Goal: Task Accomplishment & Management: Complete application form

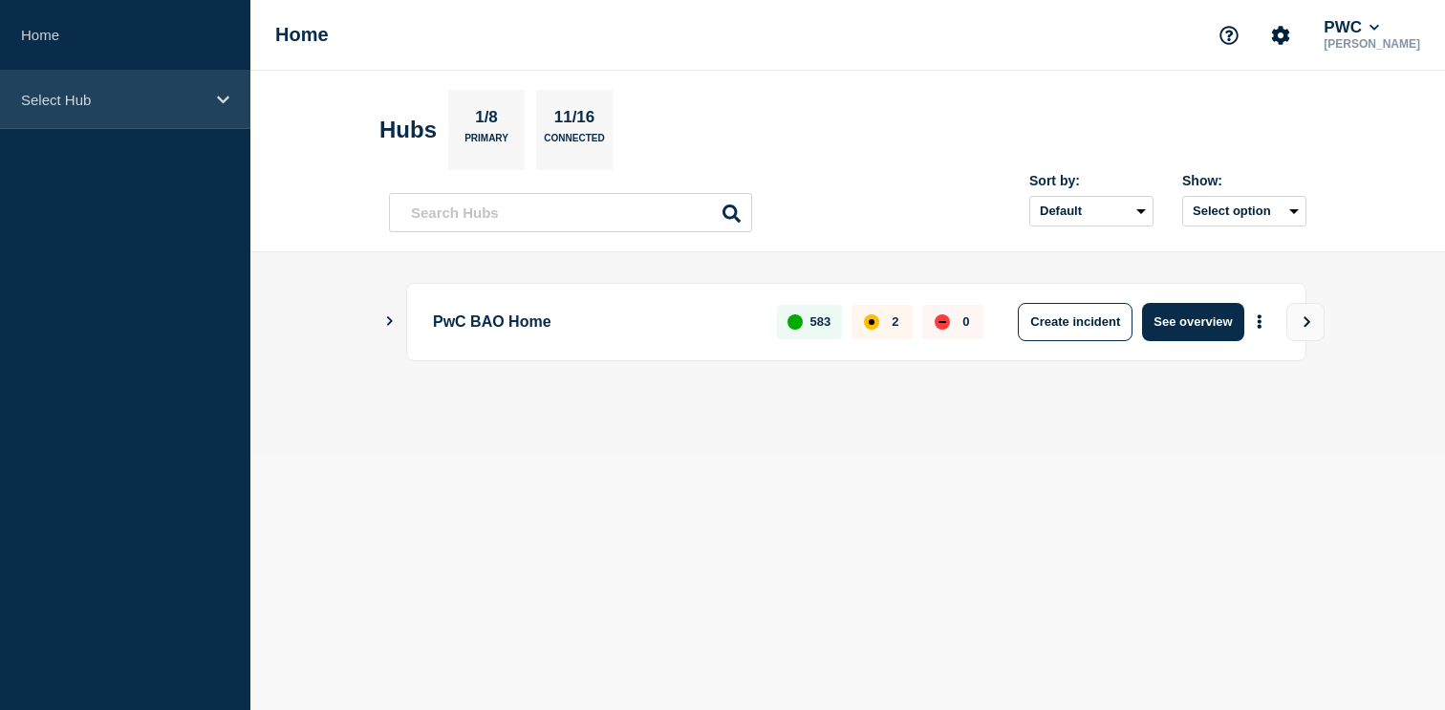
click at [66, 106] on p "Select Hub" at bounding box center [112, 100] width 183 height 16
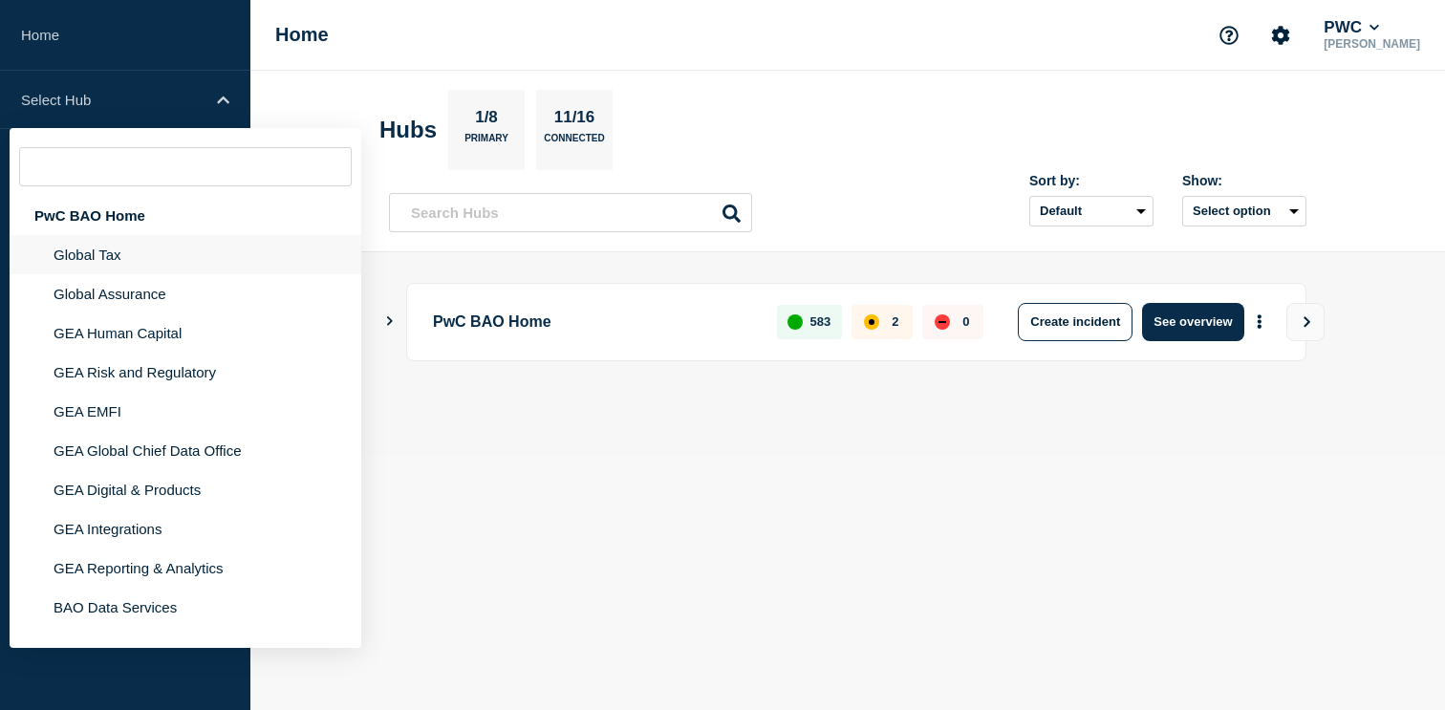
click at [71, 274] on li "Global Tax" at bounding box center [186, 293] width 352 height 39
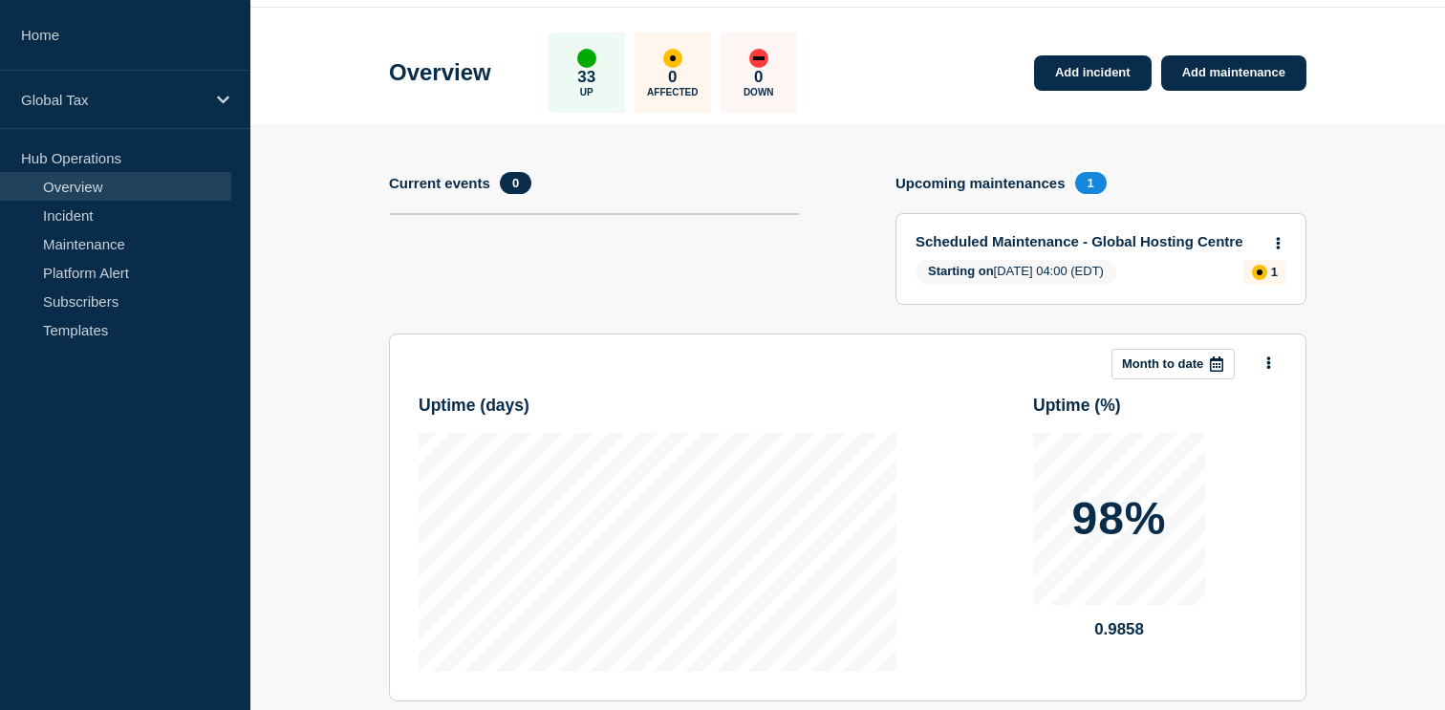
scroll to position [57, 0]
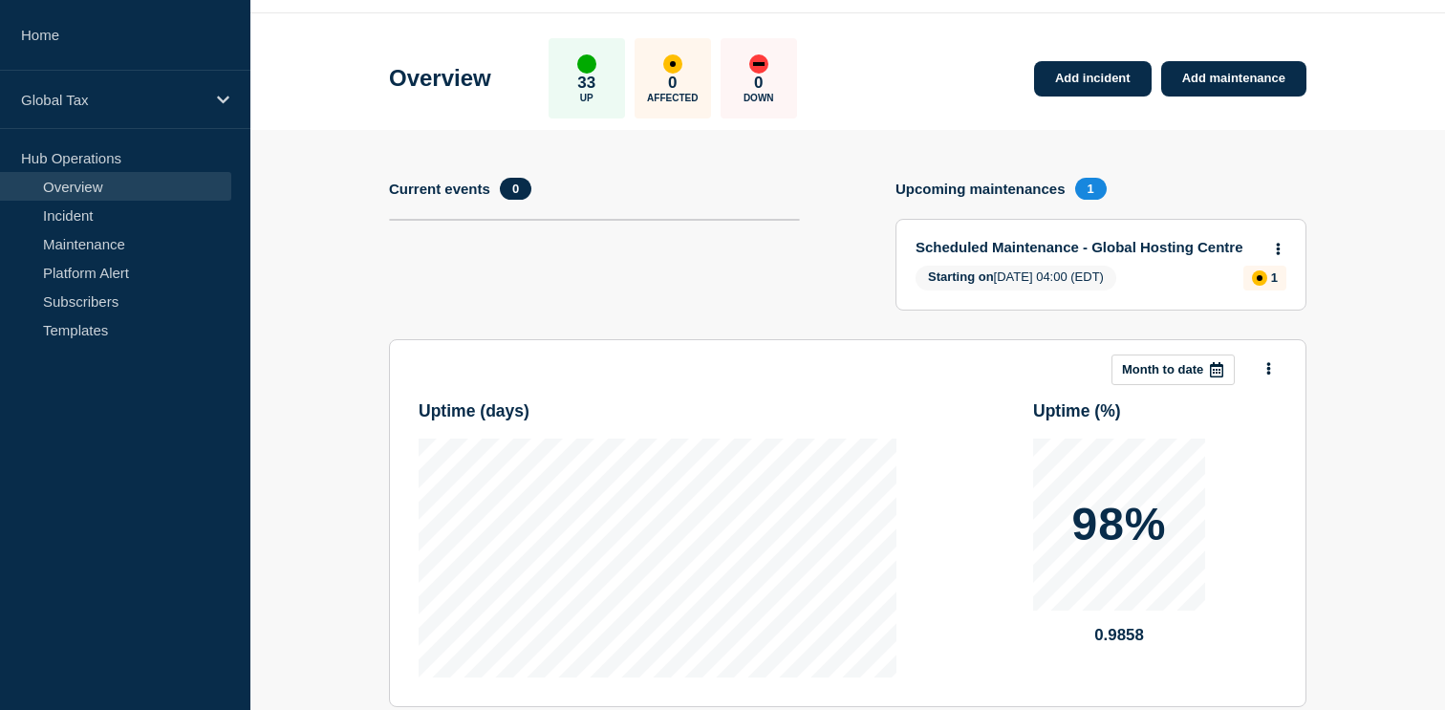
click at [1075, 244] on link "Scheduled Maintenance - Global Hosting Centre" at bounding box center [1087, 247] width 345 height 16
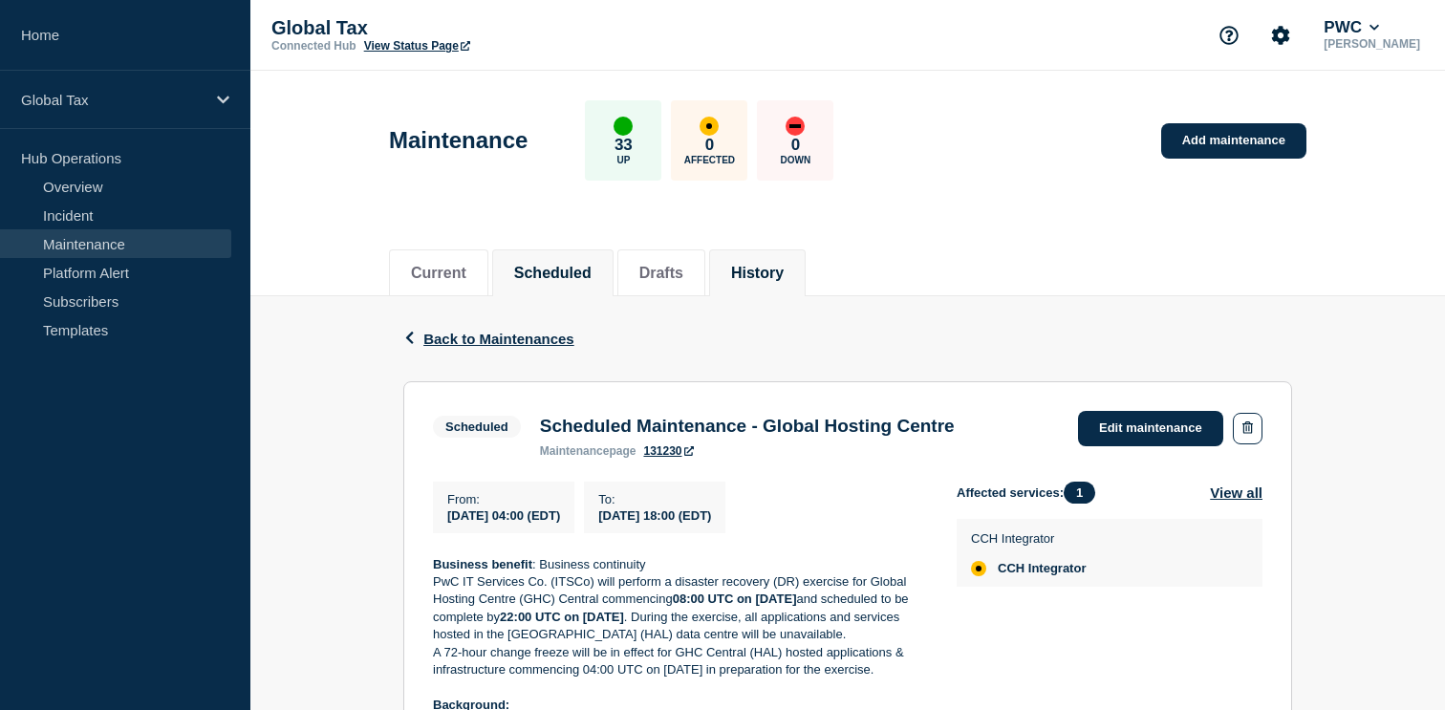
click at [731, 271] on button "History" at bounding box center [757, 273] width 53 height 17
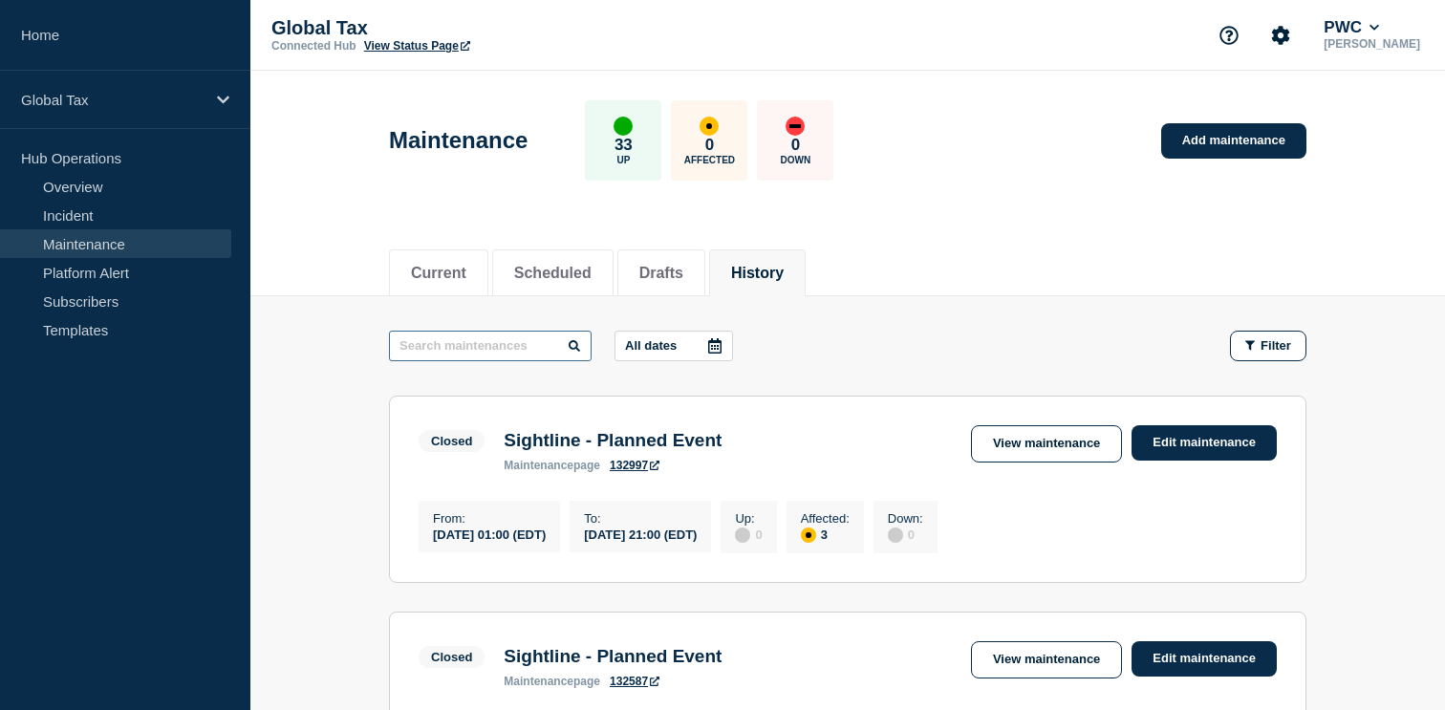
click at [472, 339] on input "text" at bounding box center [490, 346] width 203 height 31
type input "graph"
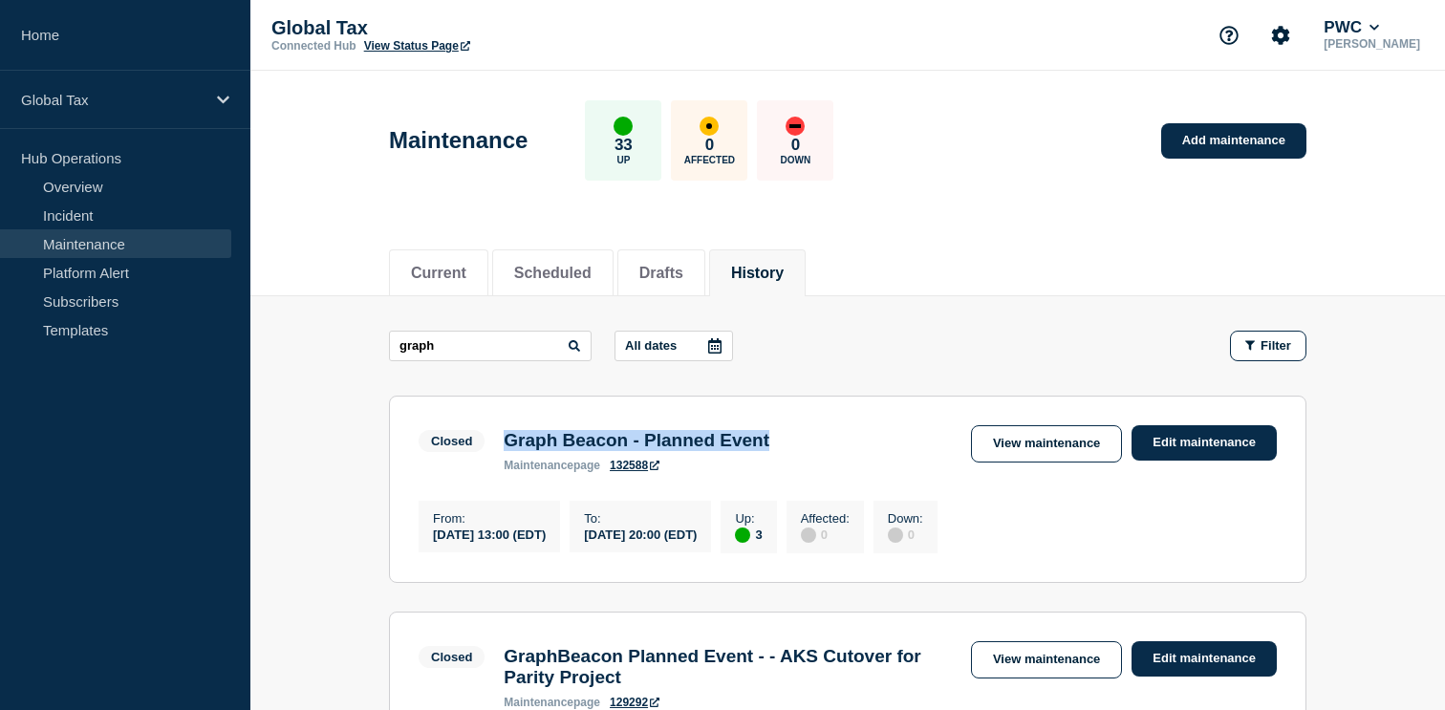
drag, startPoint x: 505, startPoint y: 437, endPoint x: 777, endPoint y: 431, distance: 272.4
click at [777, 431] on div "Closed Graph Beacon - Planned Event maintenance page 132588 View maintenance Ed…" at bounding box center [848, 448] width 858 height 47
copy h3 "Graph Beacon - Planned Event"
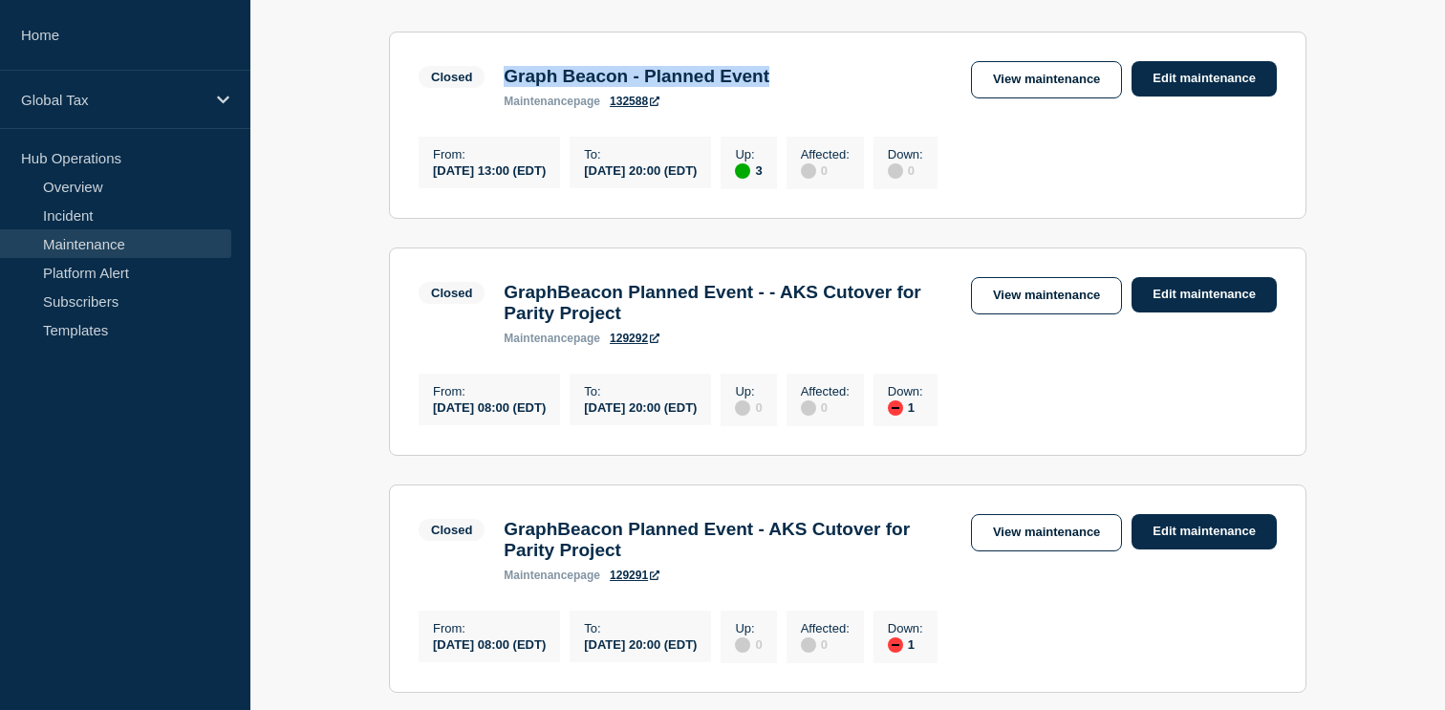
scroll to position [291, 0]
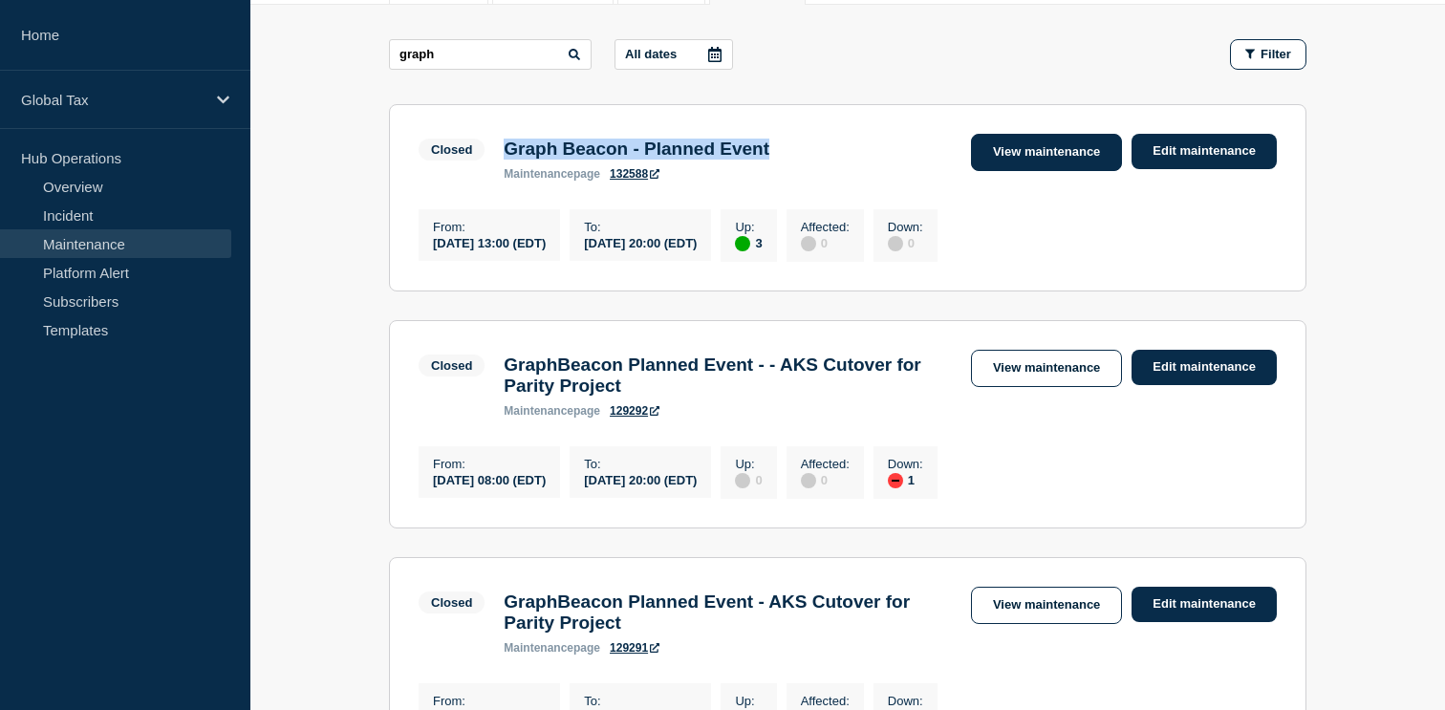
click at [1015, 158] on link "View maintenance" at bounding box center [1046, 152] width 151 height 37
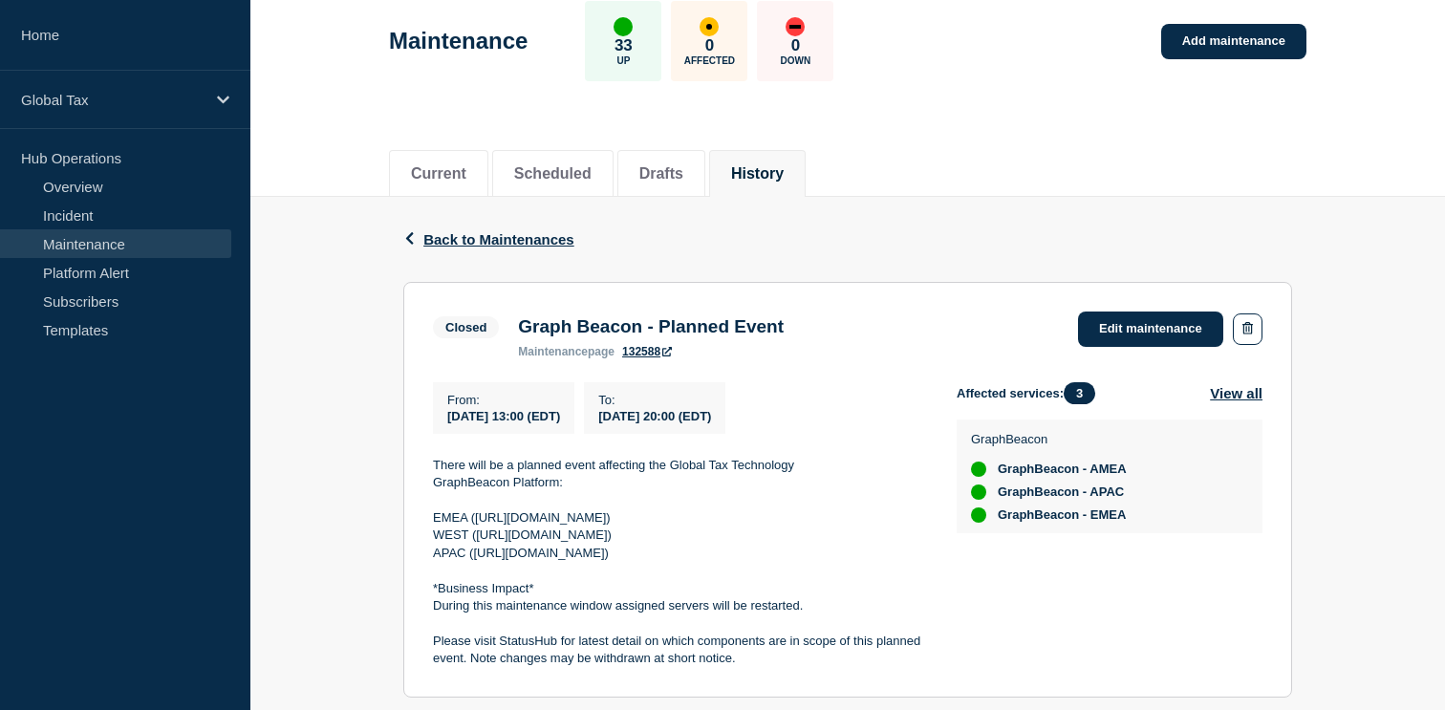
scroll to position [232, 0]
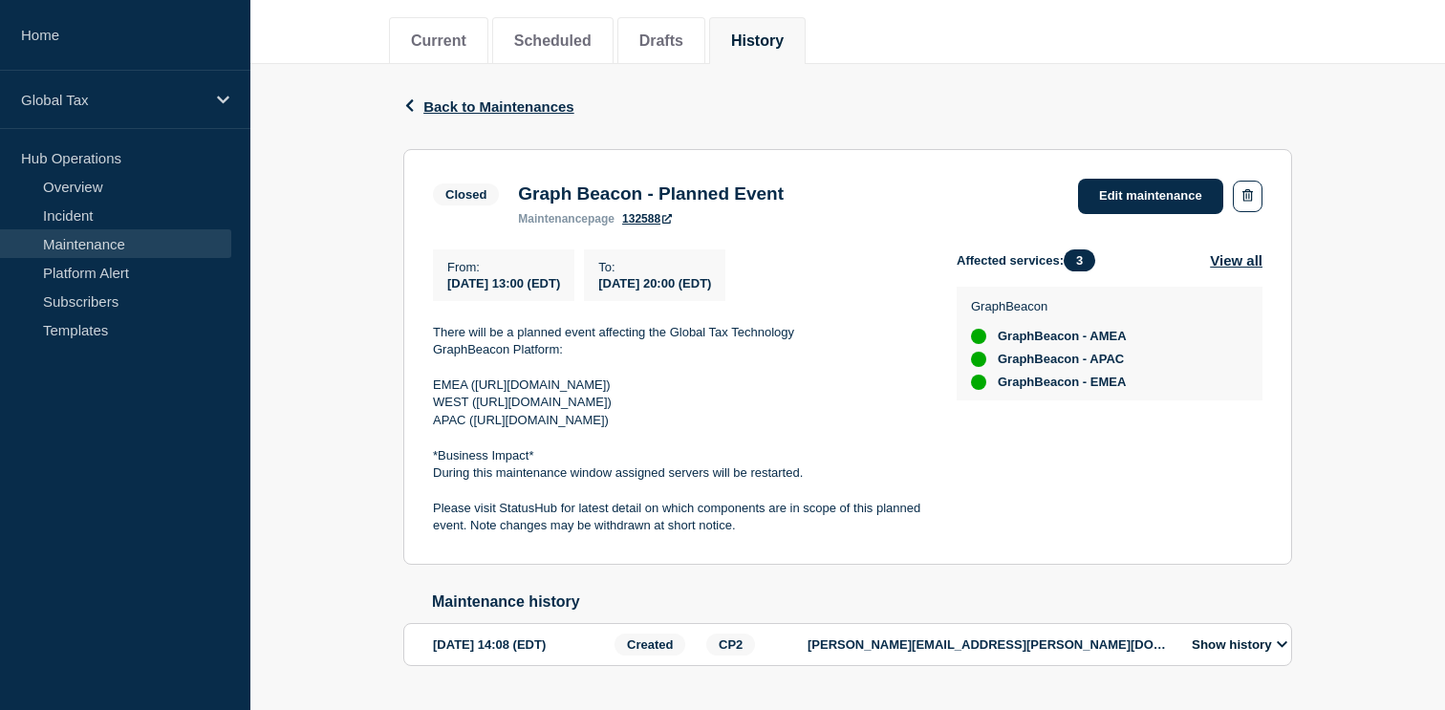
click at [436, 338] on p "There will be a planned event affecting the Global Tax Technology" at bounding box center [679, 332] width 493 height 17
click at [433, 341] on p "There will be a planned event affecting the Global Tax Technology" at bounding box center [679, 332] width 493 height 17
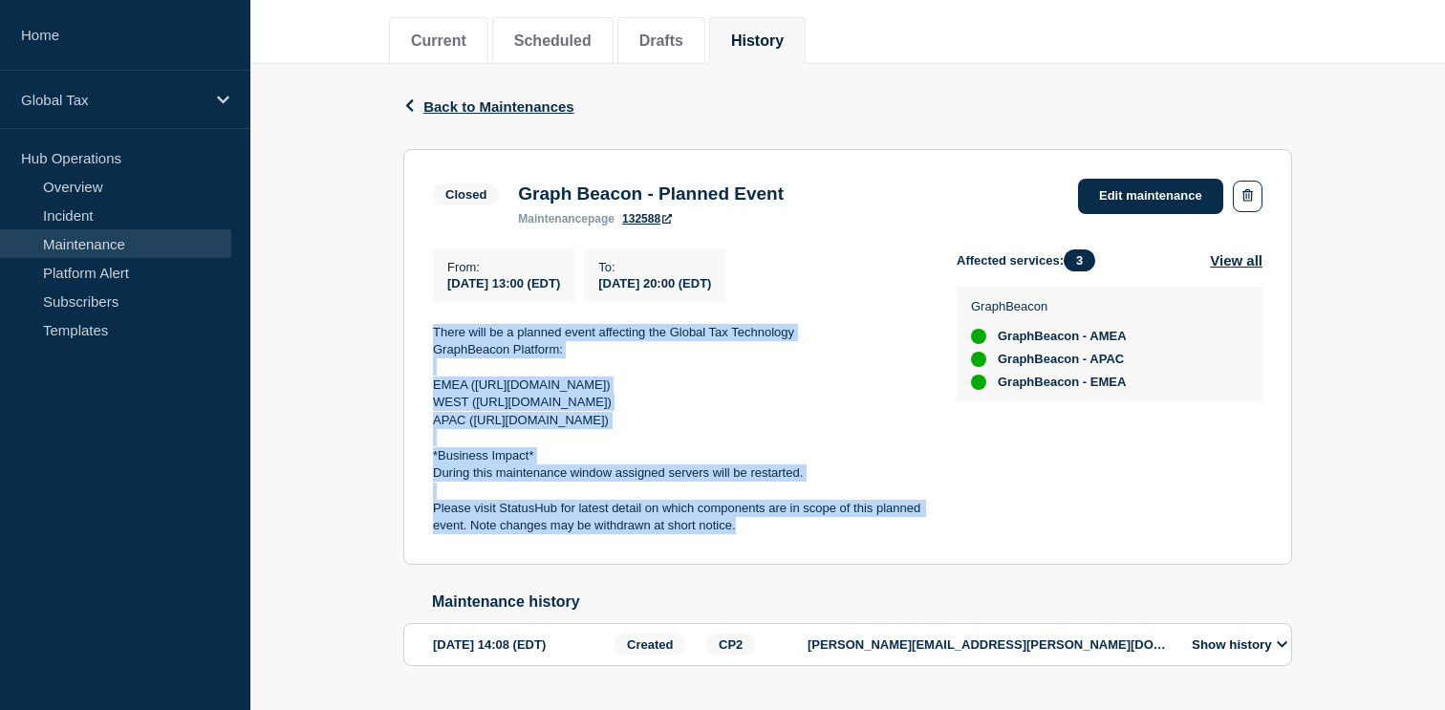
drag, startPoint x: 740, startPoint y: 546, endPoint x: 429, endPoint y: 346, distance: 369.2
click at [429, 346] on section "Closed Graph Beacon - Planned Event maintenance page 132588 Edit maintenance Fr…" at bounding box center [847, 357] width 889 height 416
copy div "There will be a planned event affecting the Global Tax Technology GraphBeacon P…"
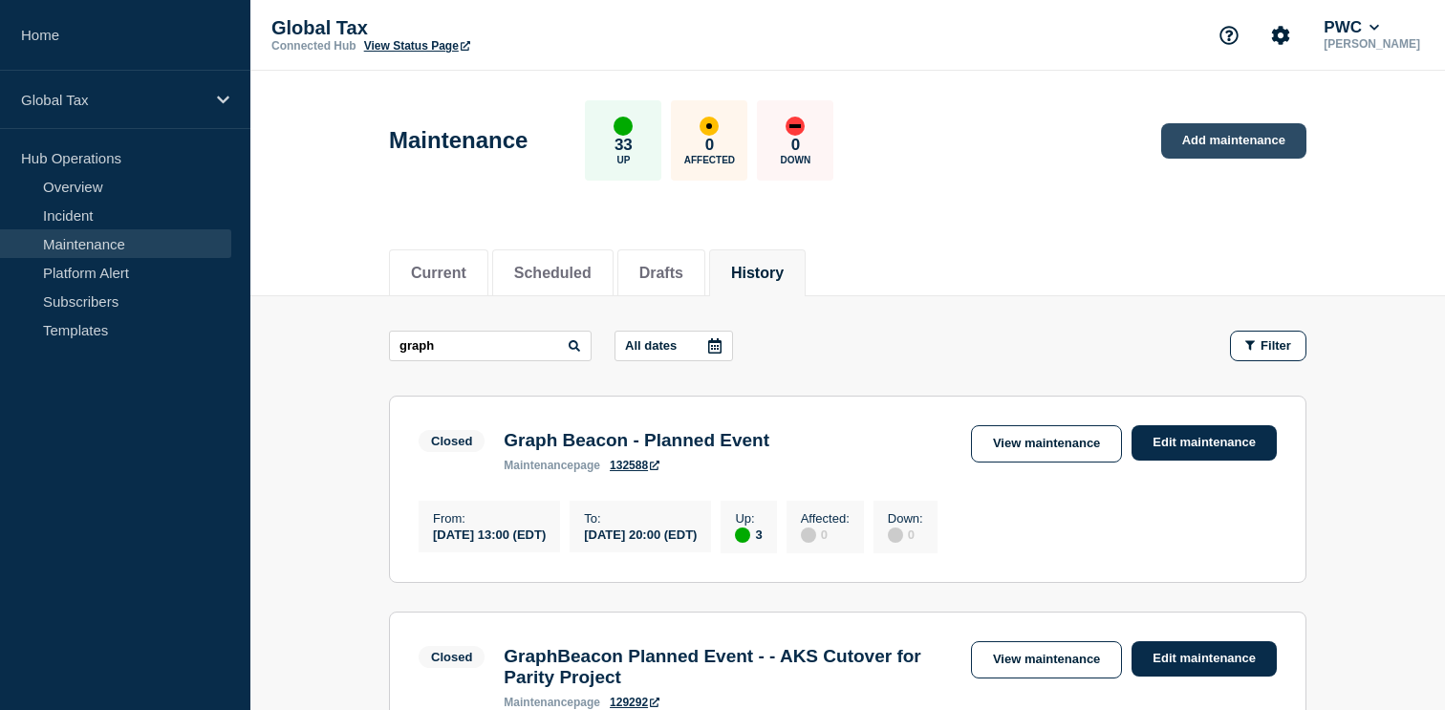
click at [1209, 140] on link "Add maintenance" at bounding box center [1233, 140] width 145 height 35
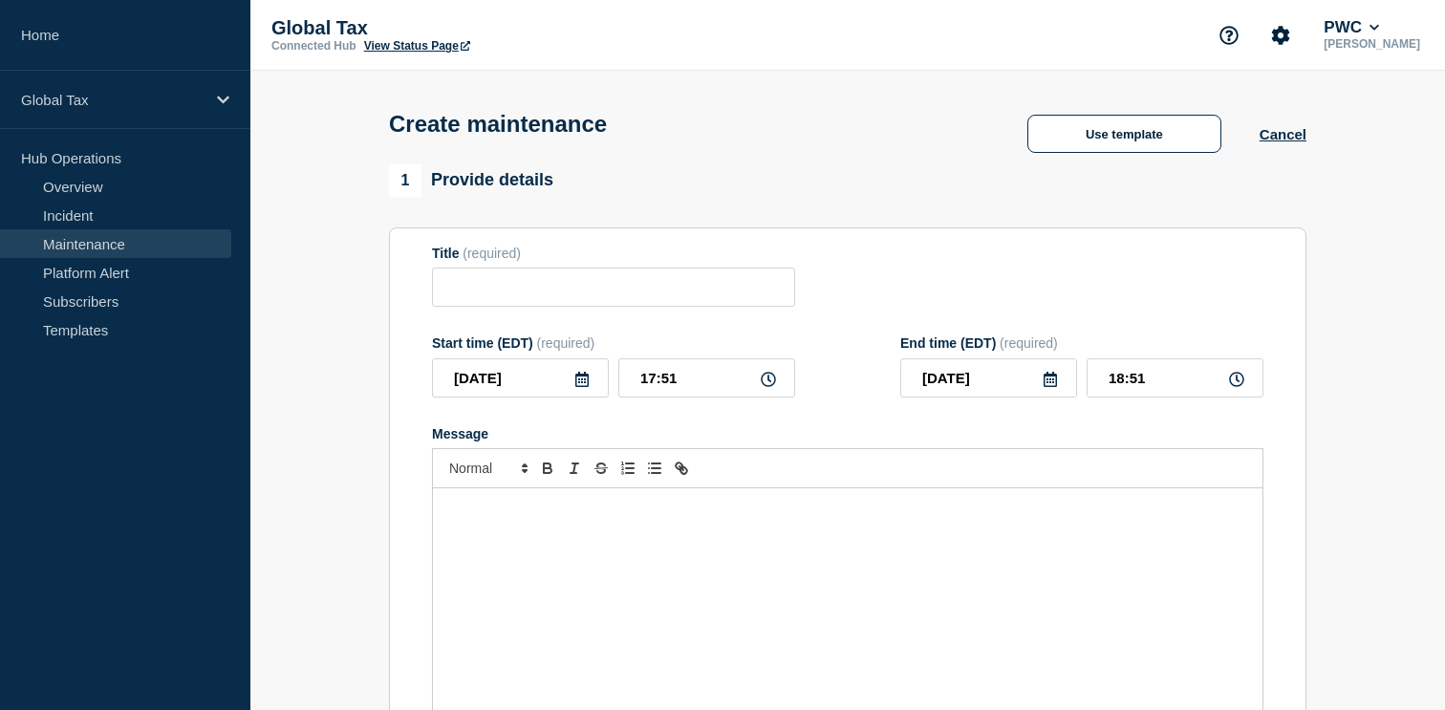
click at [1209, 140] on button "Use template" at bounding box center [1124, 134] width 194 height 38
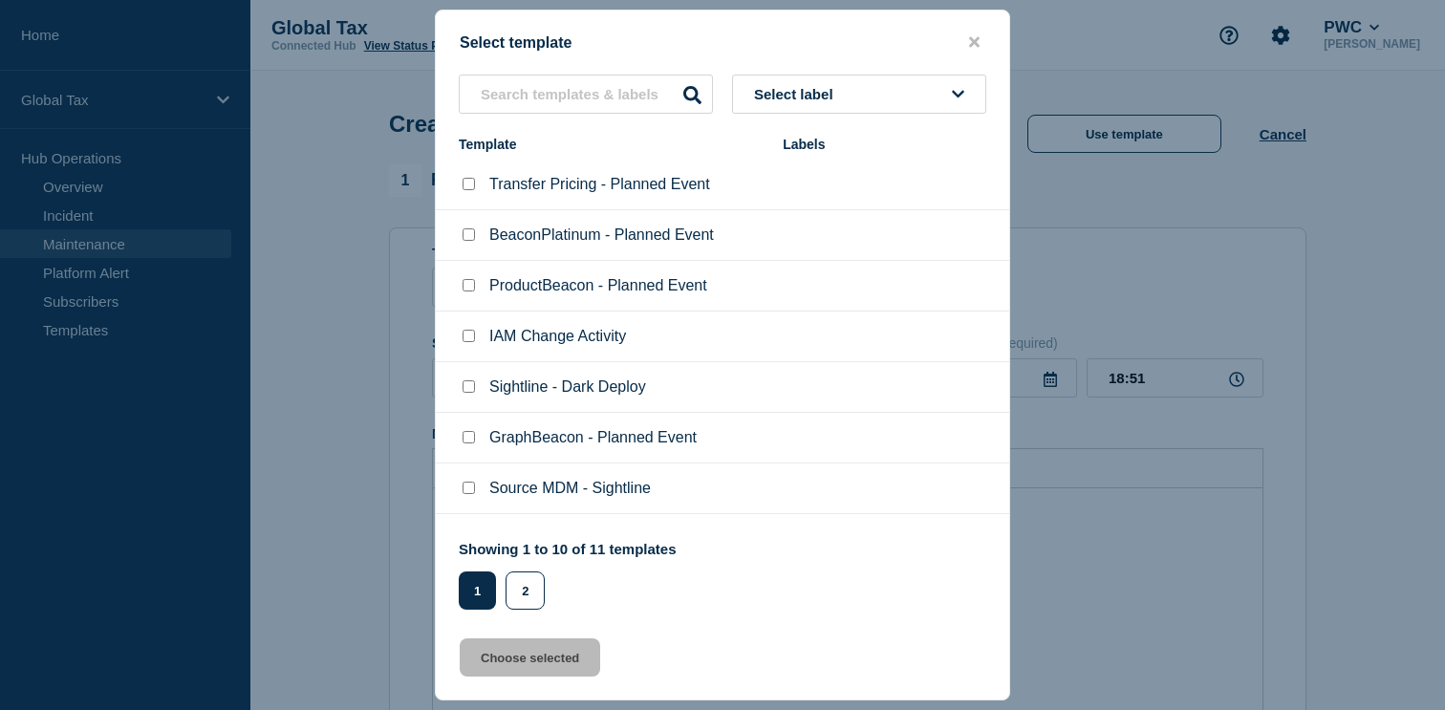
click at [967, 37] on button "close button" at bounding box center [974, 42] width 22 height 18
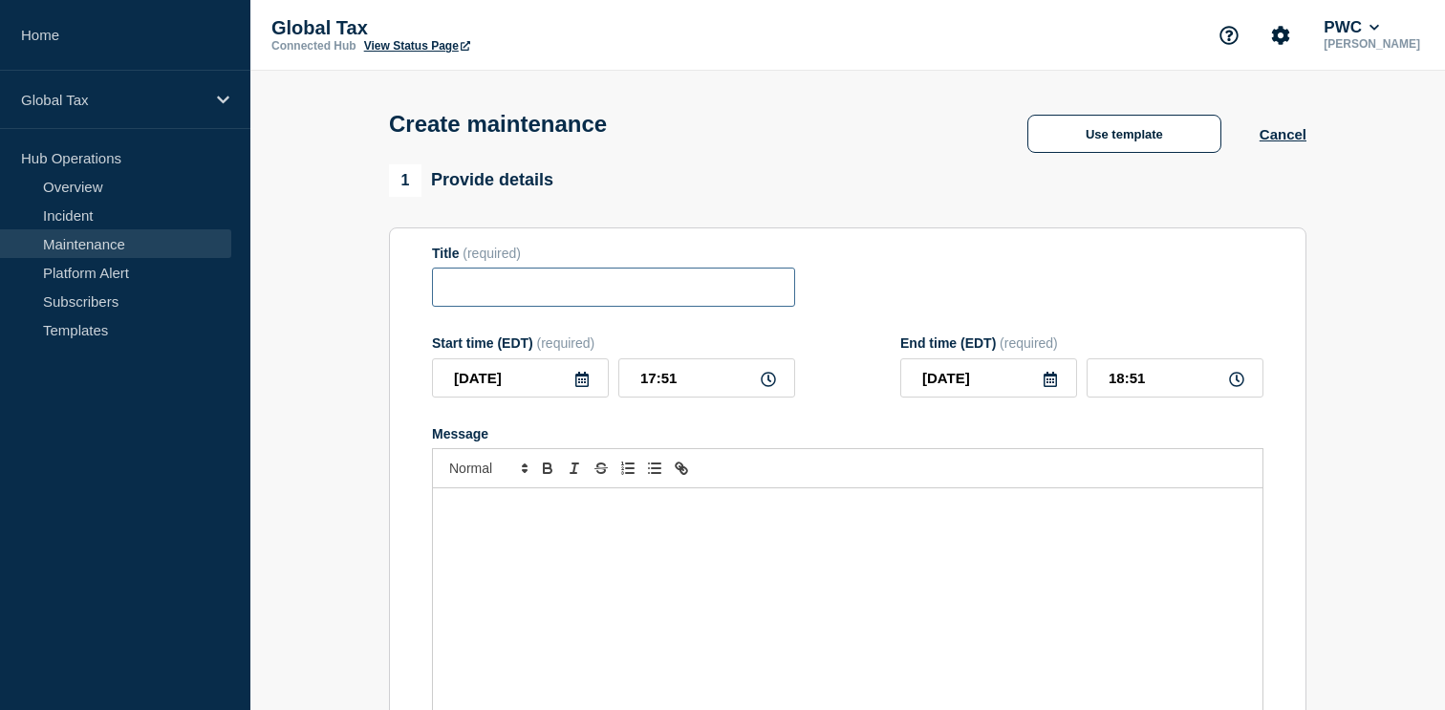
click at [564, 282] on input "Title" at bounding box center [613, 287] width 363 height 39
paste input "Graph Beacon - Planned Event"
type input "Graph Beacon - Planned Event"
click at [580, 387] on icon at bounding box center [581, 379] width 15 height 15
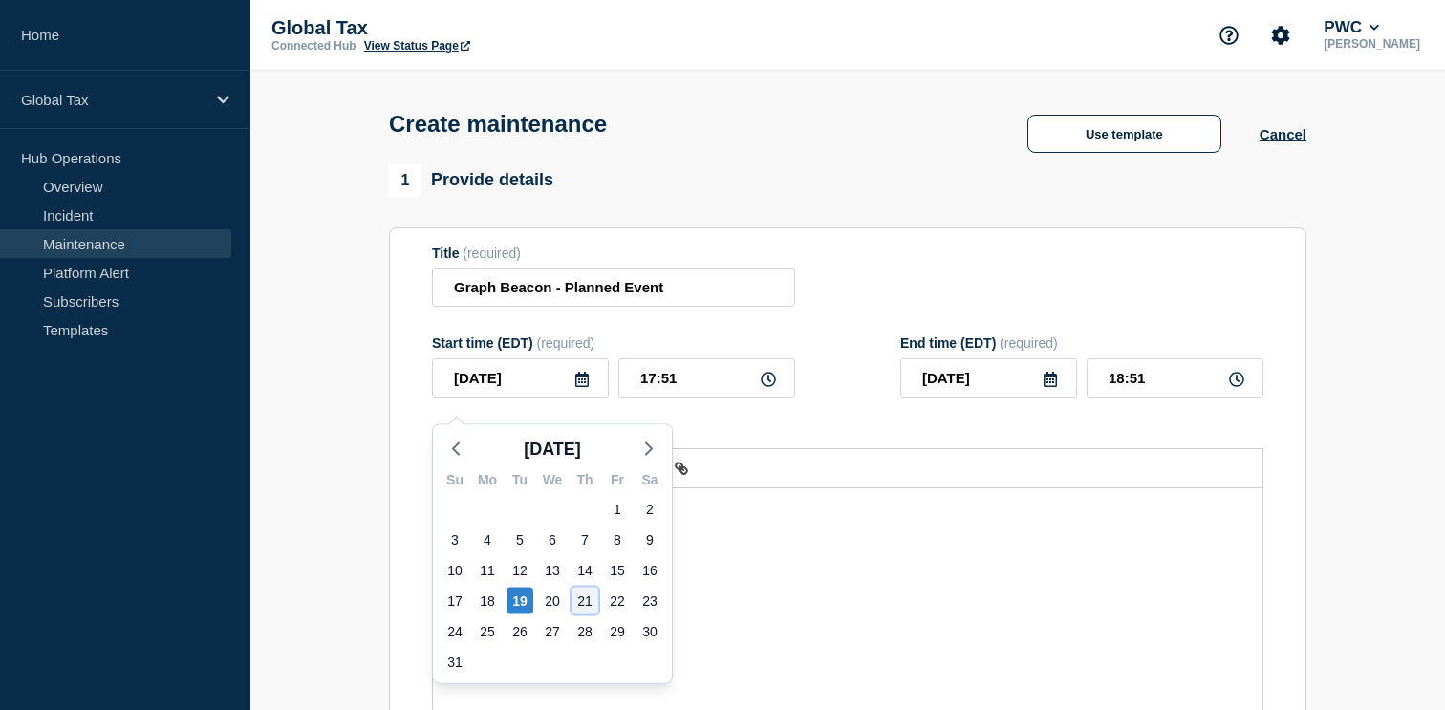
click at [581, 599] on div "21" at bounding box center [584, 601] width 27 height 27
type input "2025-08-21"
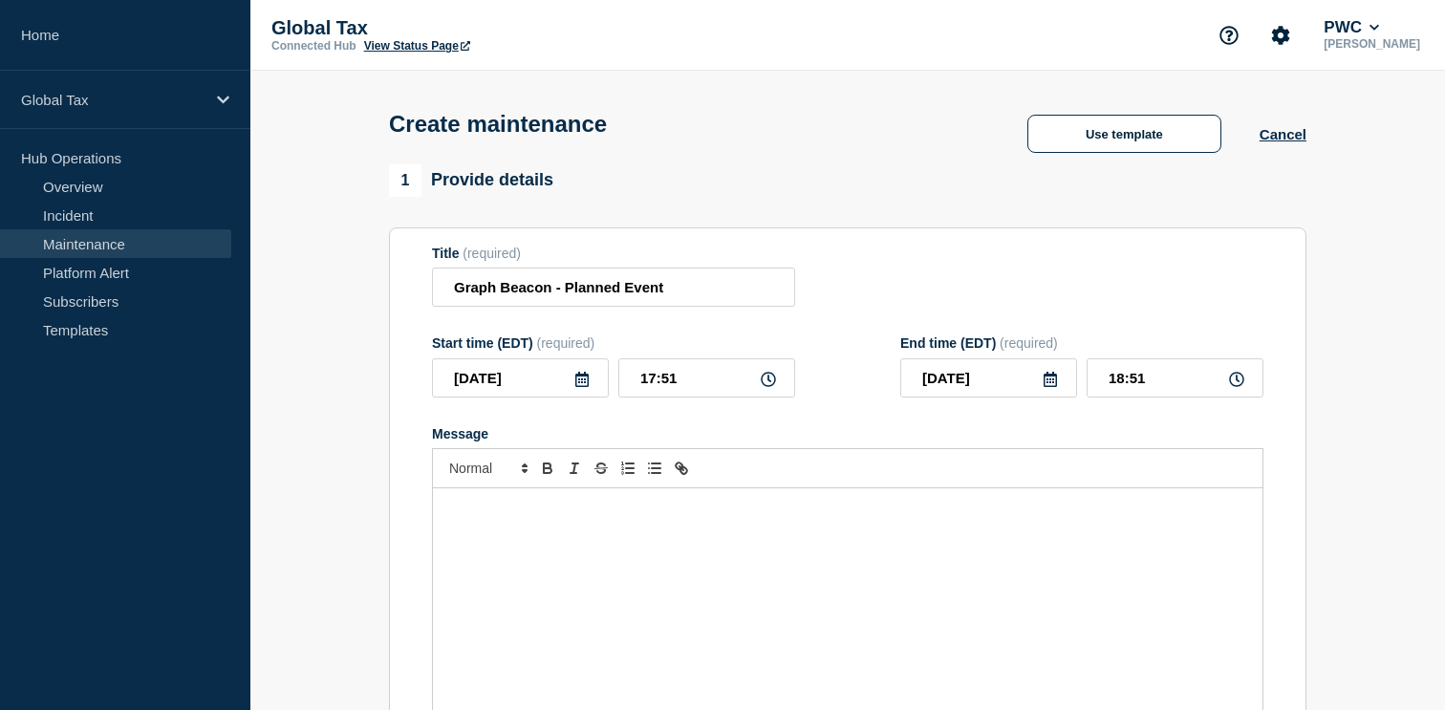
click at [765, 387] on icon at bounding box center [768, 379] width 15 height 15
click at [1053, 387] on icon at bounding box center [1049, 379] width 13 height 15
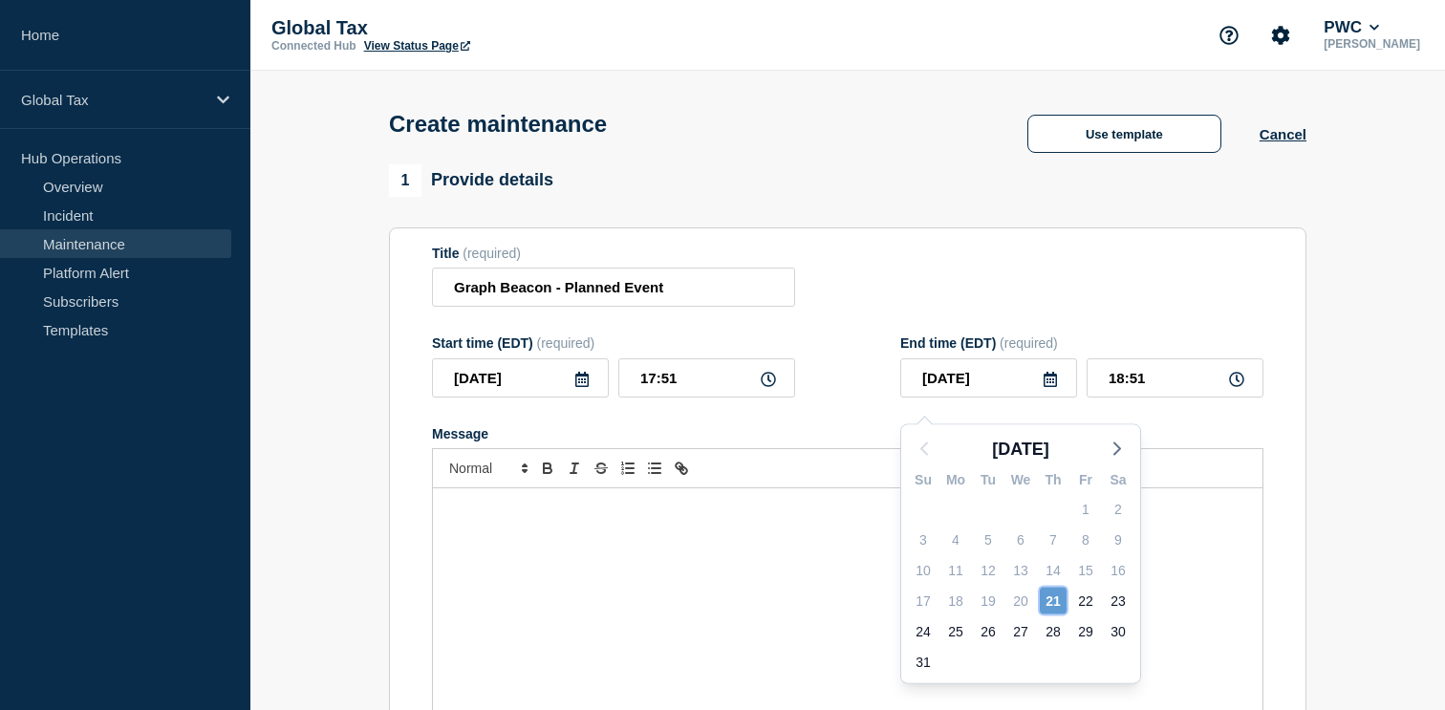
click at [1054, 598] on div "21" at bounding box center [1053, 601] width 27 height 27
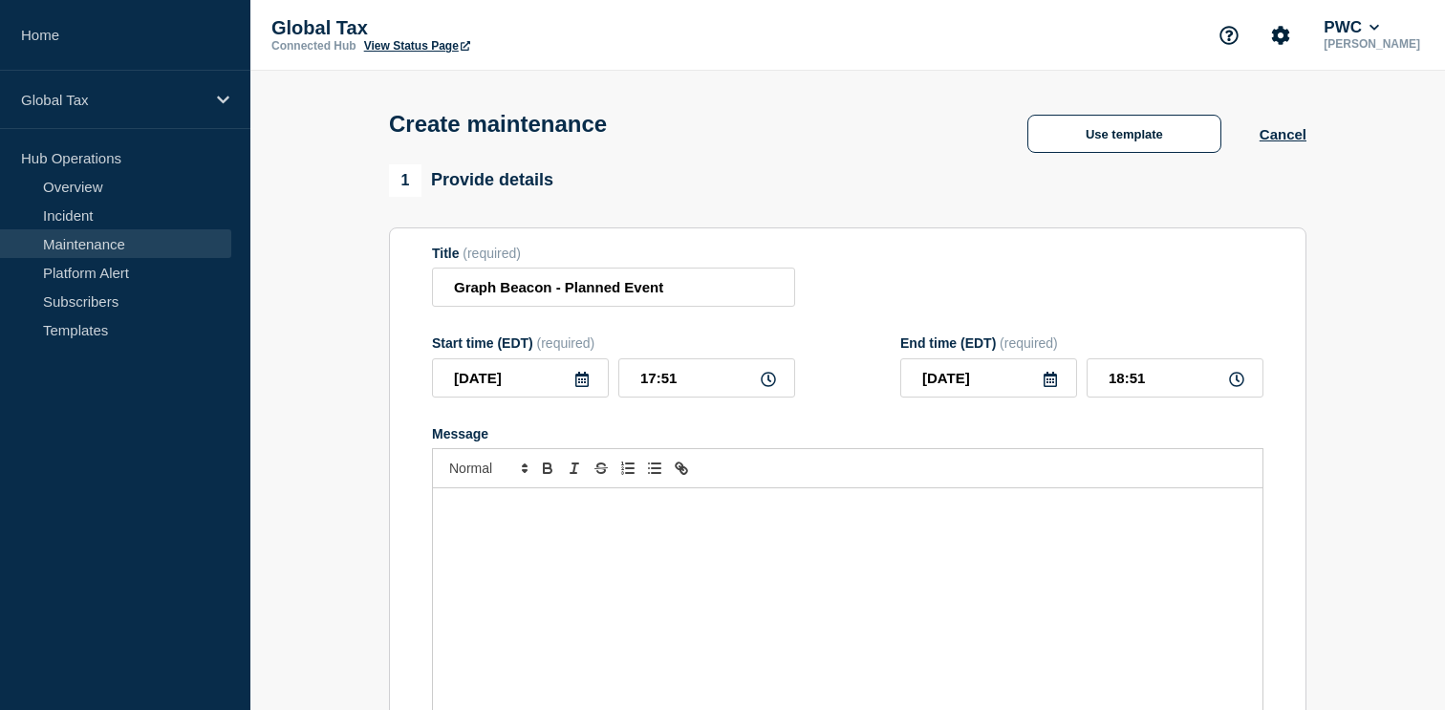
click at [1236, 387] on icon at bounding box center [1236, 379] width 15 height 15
click at [1167, 393] on input "18:51" at bounding box center [1174, 377] width 177 height 39
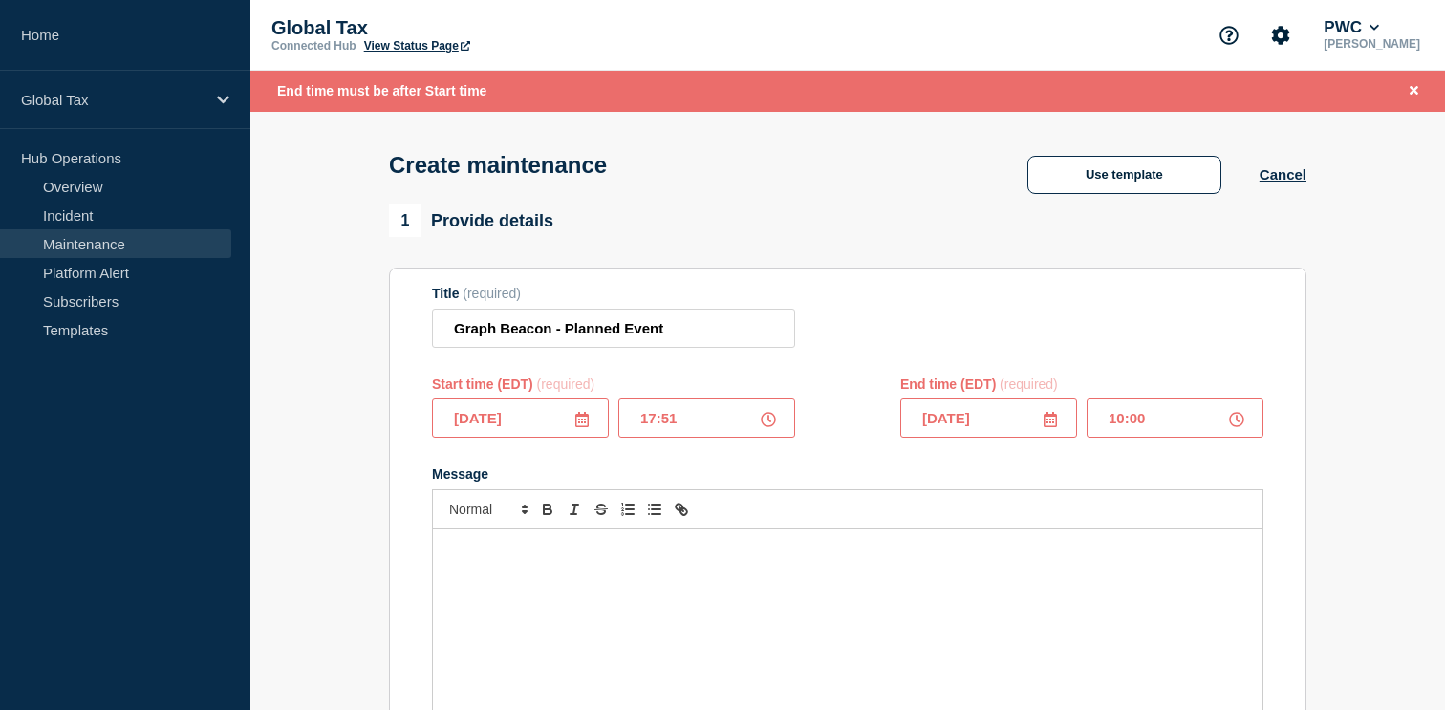
click at [1124, 434] on input "10:00" at bounding box center [1174, 417] width 177 height 39
type input "22:00"
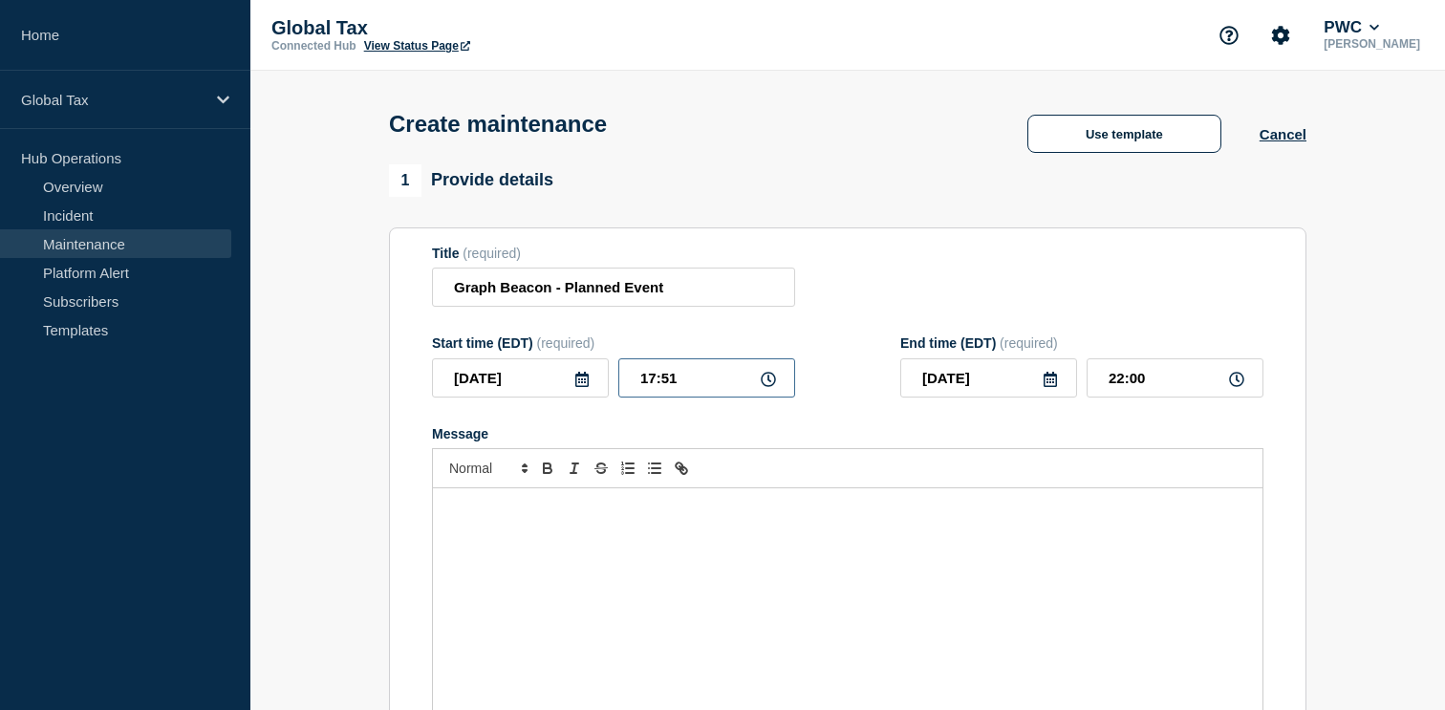
click at [647, 394] on input "17:51" at bounding box center [706, 377] width 177 height 39
type input "10:00"
type input "14:09"
click at [626, 559] on div "Message" at bounding box center [847, 602] width 829 height 229
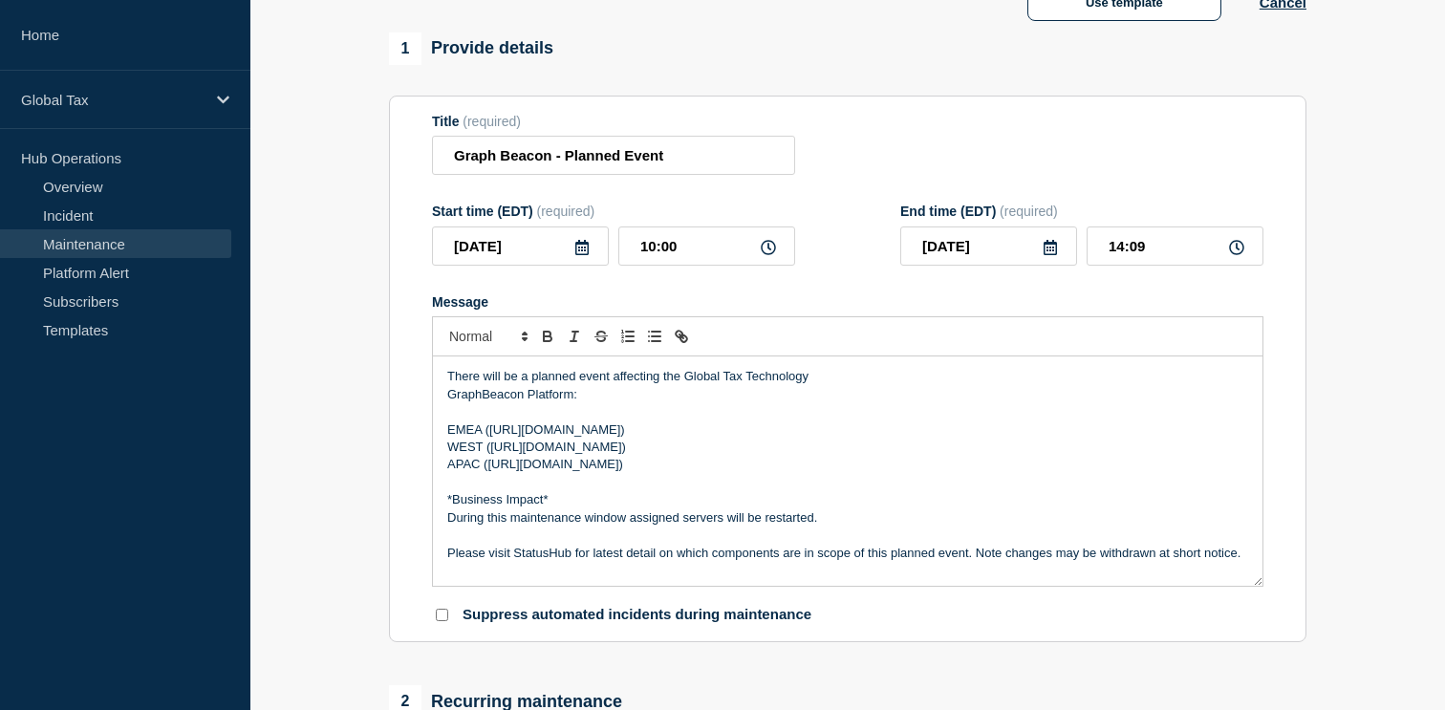
scroll to position [148, 0]
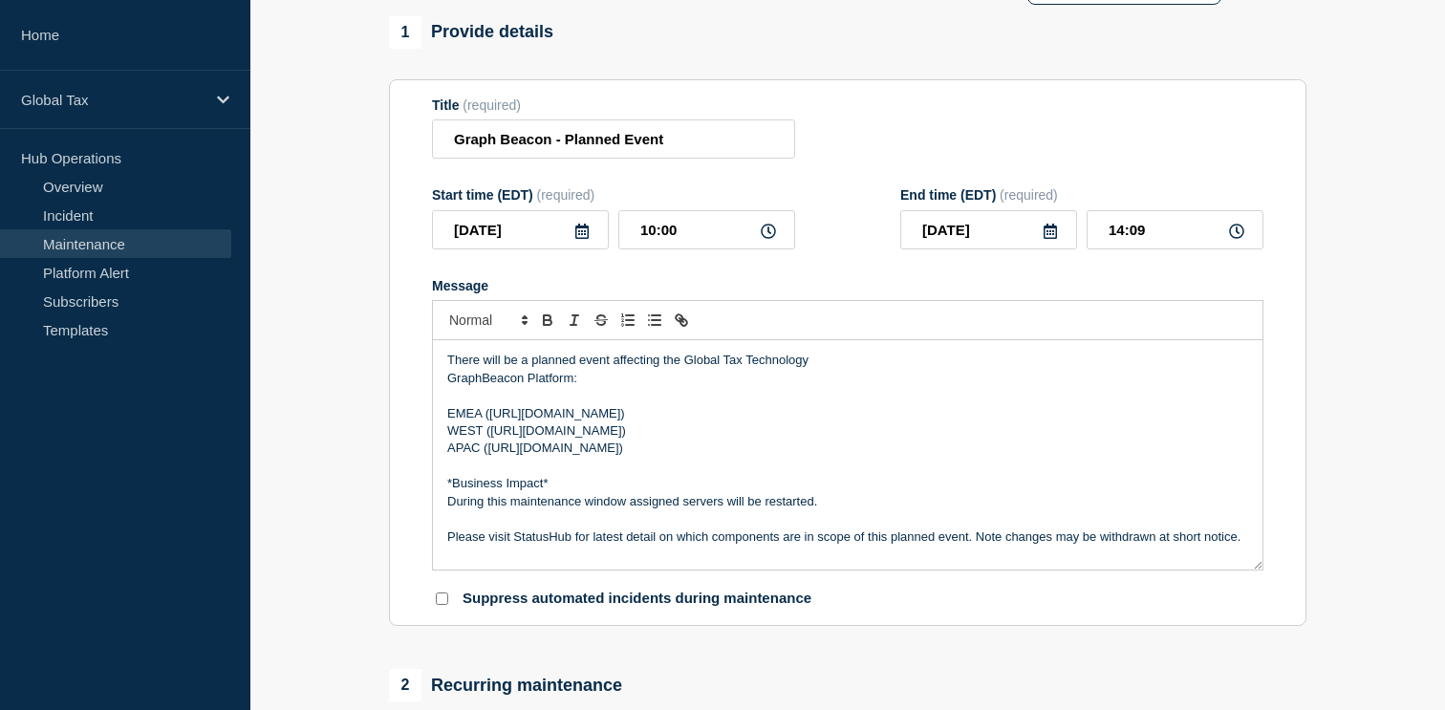
click at [443, 526] on div "There will be a planned event affecting the Global Tax Technology GraphBeacon P…" at bounding box center [847, 454] width 829 height 229
click at [629, 510] on p "During this maintenance window assigned servers will be restarted." at bounding box center [847, 501] width 801 height 17
drag, startPoint x: 444, startPoint y: 466, endPoint x: 755, endPoint y: 468, distance: 310.5
click at [755, 468] on div "There will be a planned event affecting the Global Tax Technology GraphBeacon P…" at bounding box center [847, 454] width 829 height 229
copy p "APAC ([URL][DOMAIN_NAME])"
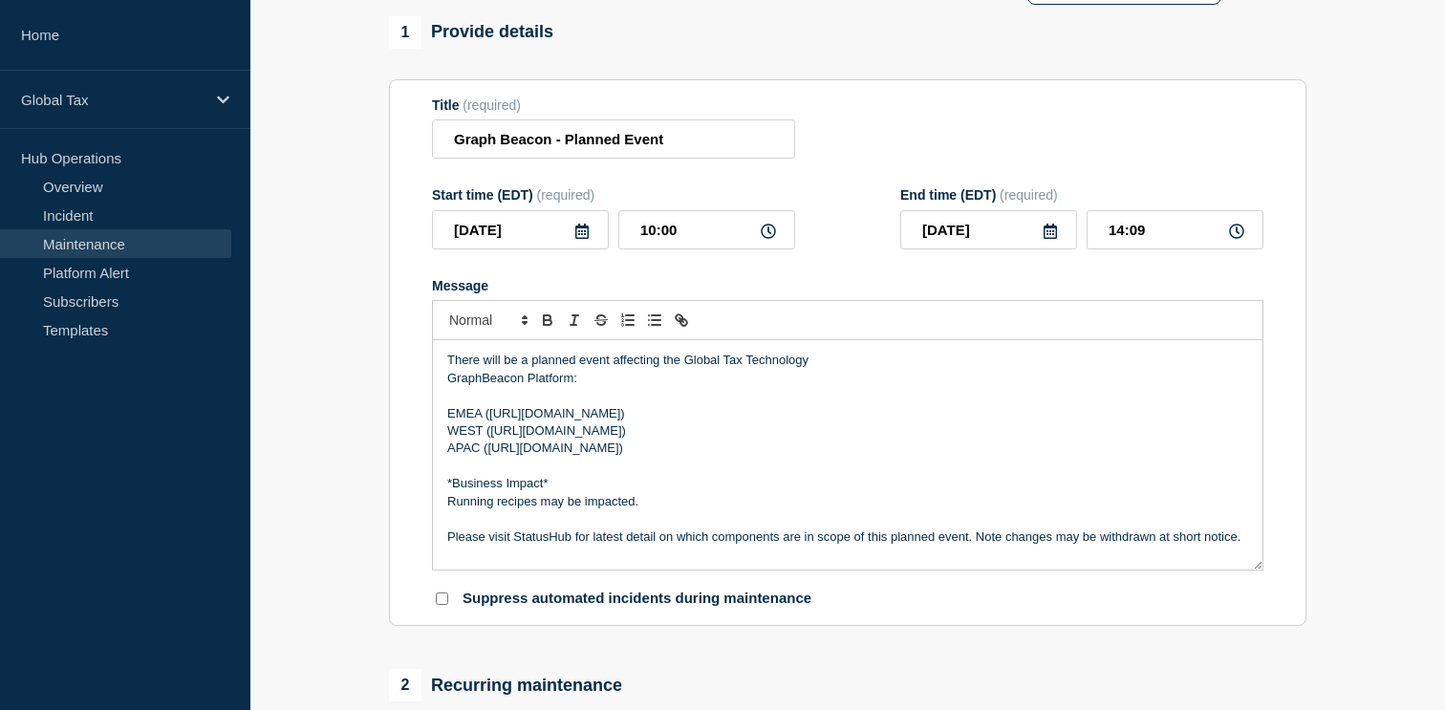
click at [650, 510] on p "Running recipes may be impacted." at bounding box center [847, 501] width 801 height 17
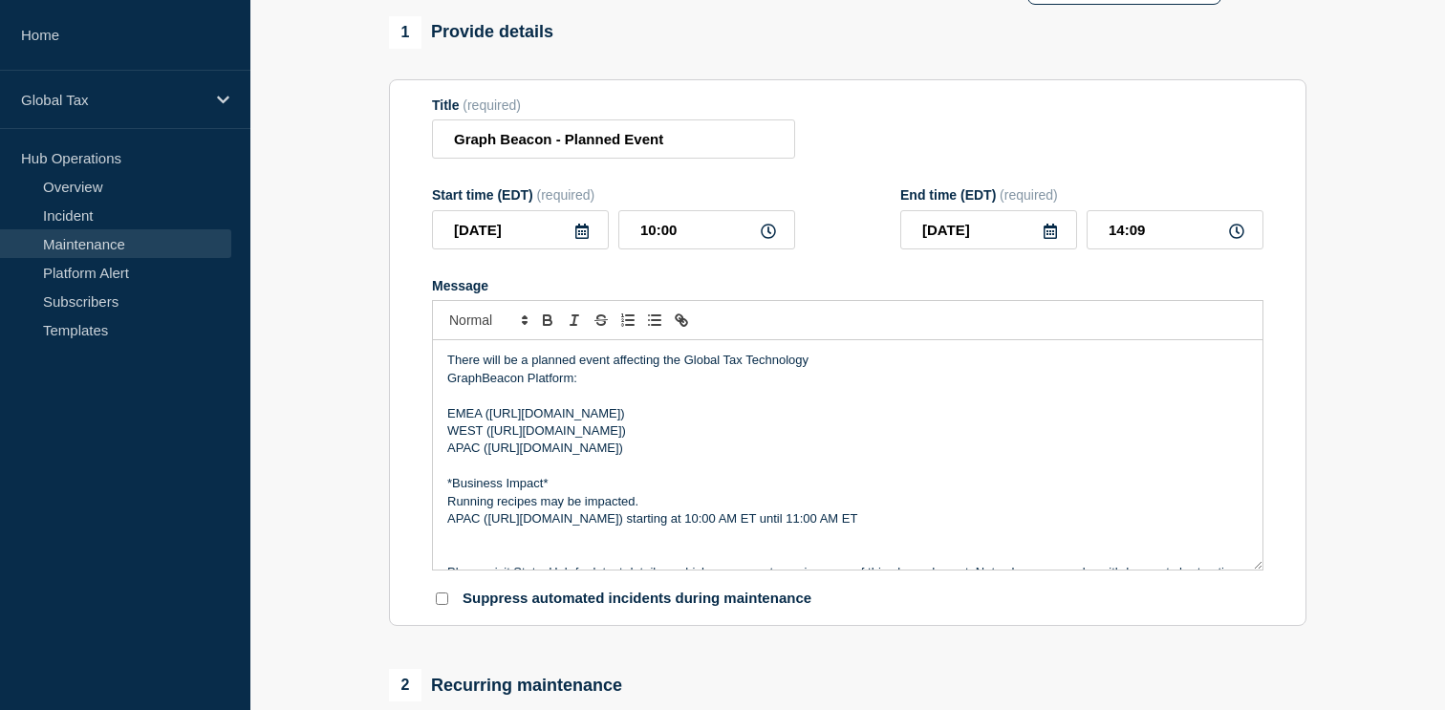
drag, startPoint x: 448, startPoint y: 433, endPoint x: 759, endPoint y: 436, distance: 310.6
click at [759, 422] on p "EMEA ([URL][DOMAIN_NAME])" at bounding box center [847, 413] width 801 height 17
copy p "EMEA ([URL][DOMAIN_NAME])"
click at [453, 546] on p "Message" at bounding box center [847, 536] width 801 height 17
drag, startPoint x: 724, startPoint y: 536, endPoint x: 956, endPoint y: 540, distance: 231.3
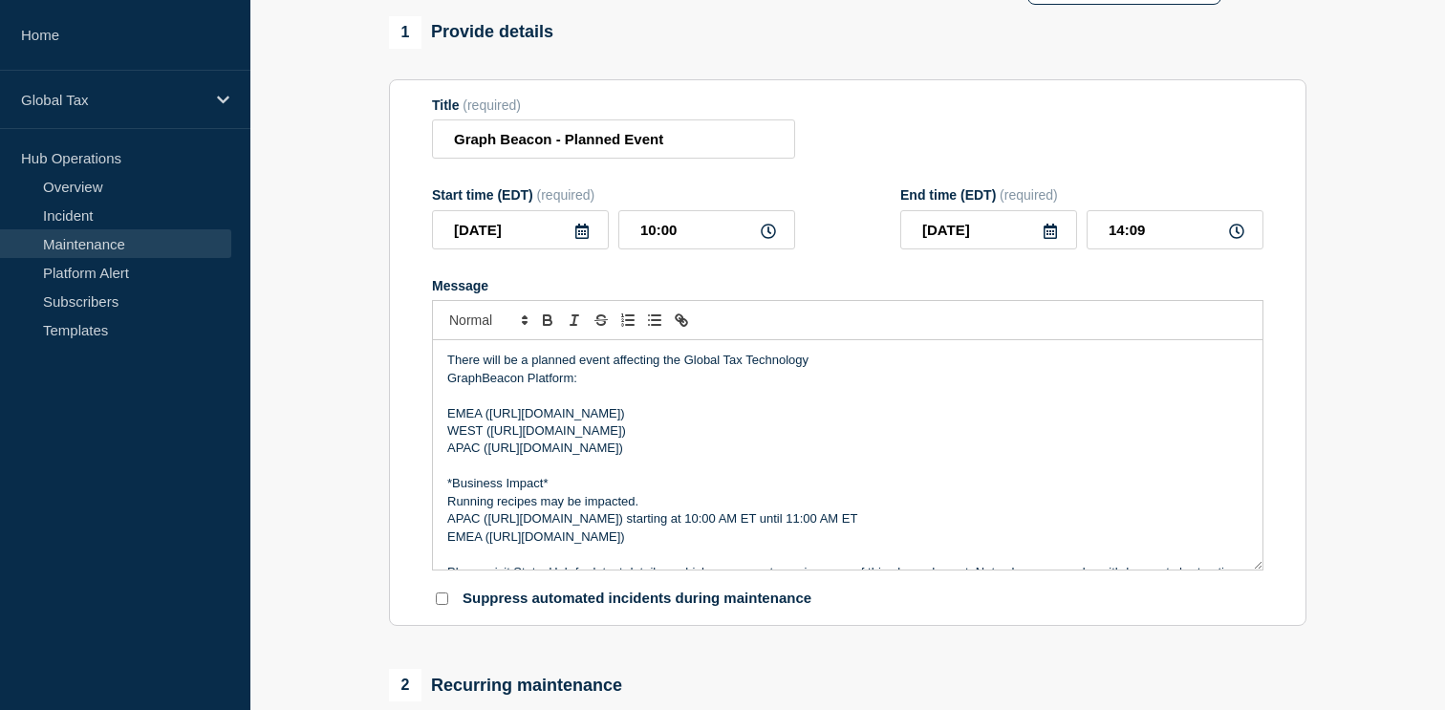
click at [956, 527] on p "APAC (https://beacon-graph-east.tax.pwcglb.com) starting at 10:00 AM ET until 1…" at bounding box center [847, 518] width 801 height 17
copy p "starting at 10:00 AM ET until 11:00 AM ET"
click at [749, 546] on p "EMEA ([URL][DOMAIN_NAME])" at bounding box center [847, 536] width 801 height 17
click at [801, 546] on p "EMEA (https://beacon-graph-central.tax.pwcglb.com) starting at 10:00 AM ET unti…" at bounding box center [847, 536] width 801 height 17
copy p "WEST ([URL][DOMAIN_NAME])"
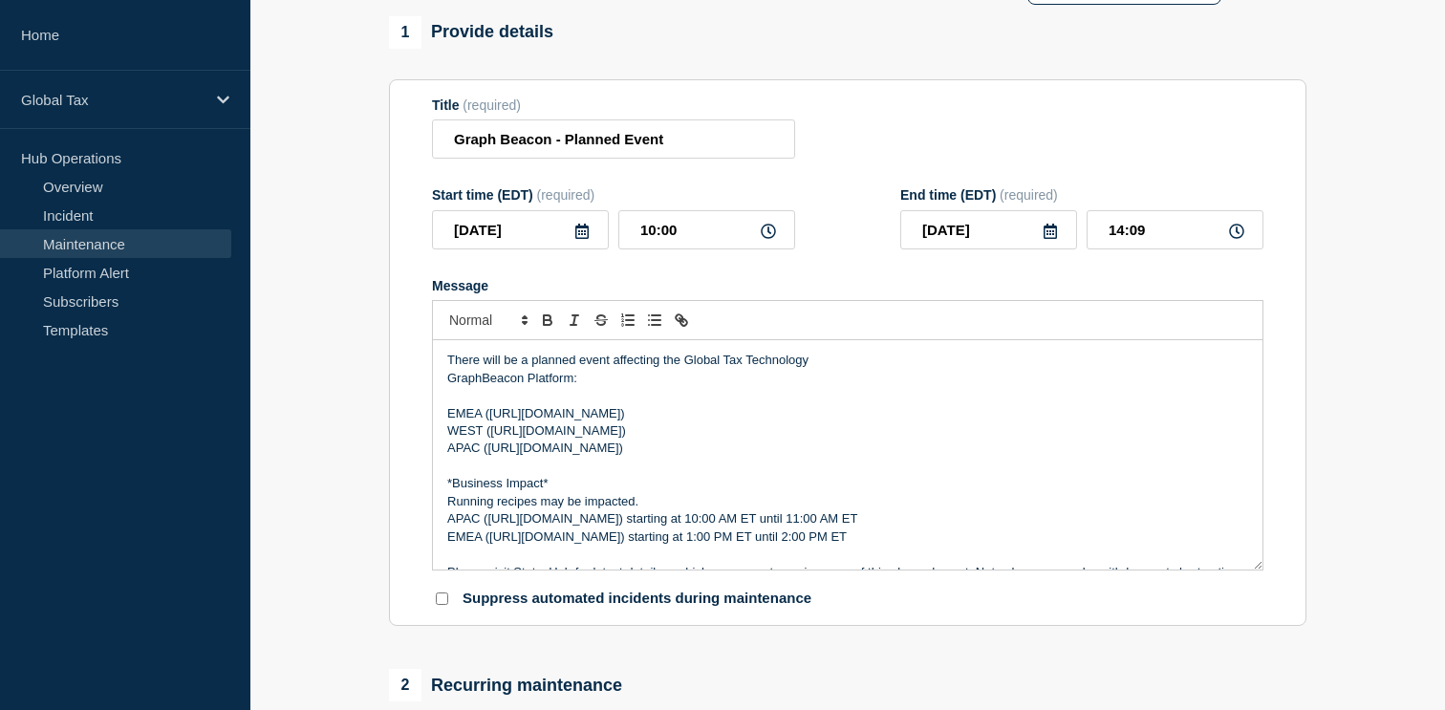
click at [974, 527] on p "APAC (https://beacon-graph-east.tax.pwcglb.com) starting at 10:00 AM ET until 1…" at bounding box center [847, 518] width 801 height 17
drag, startPoint x: 740, startPoint y: 557, endPoint x: 957, endPoint y: 553, distance: 217.9
click at [957, 546] on p "EMEA (https://beacon-graph-central.tax.pwcglb.com) starting at 1:00 PM ET until…" at bounding box center [847, 536] width 801 height 17
drag, startPoint x: 966, startPoint y: 556, endPoint x: 739, endPoint y: 556, distance: 227.4
click at [739, 546] on p "EMEA (https://beacon-graph-central.tax.pwcglb.com) starting at 1:00 PM ET until…" at bounding box center [847, 536] width 801 height 17
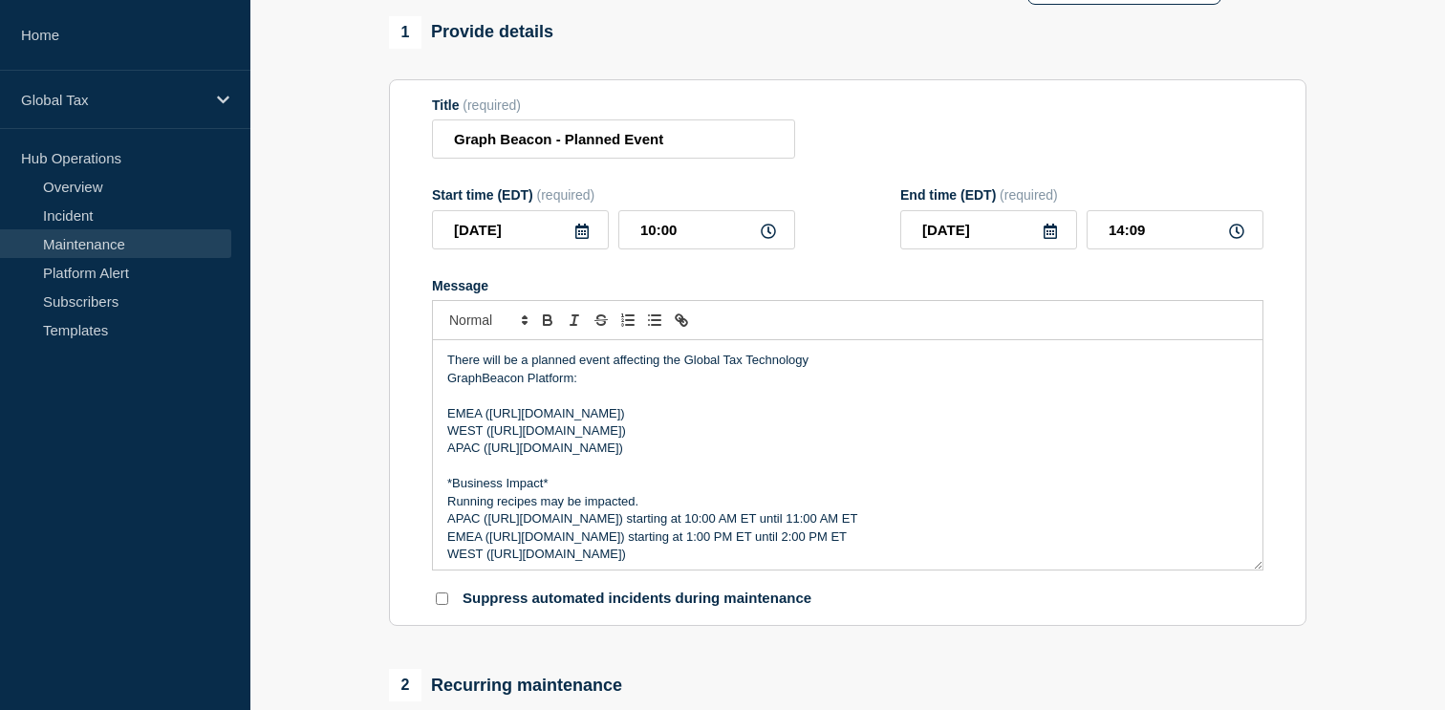
copy p "starting at 1:00 PM ET until 2:00 PM ET"
click at [709, 563] on p "WEST ([URL][DOMAIN_NAME])" at bounding box center [847, 554] width 801 height 17
click at [767, 563] on p "WEST (https://beacon-graph.pwcinternal.com/) starting at 1:00 PM ET until 2:00 …" at bounding box center [847, 554] width 801 height 17
click at [1204, 243] on input "14:09" at bounding box center [1174, 229] width 177 height 39
type input "22:00"
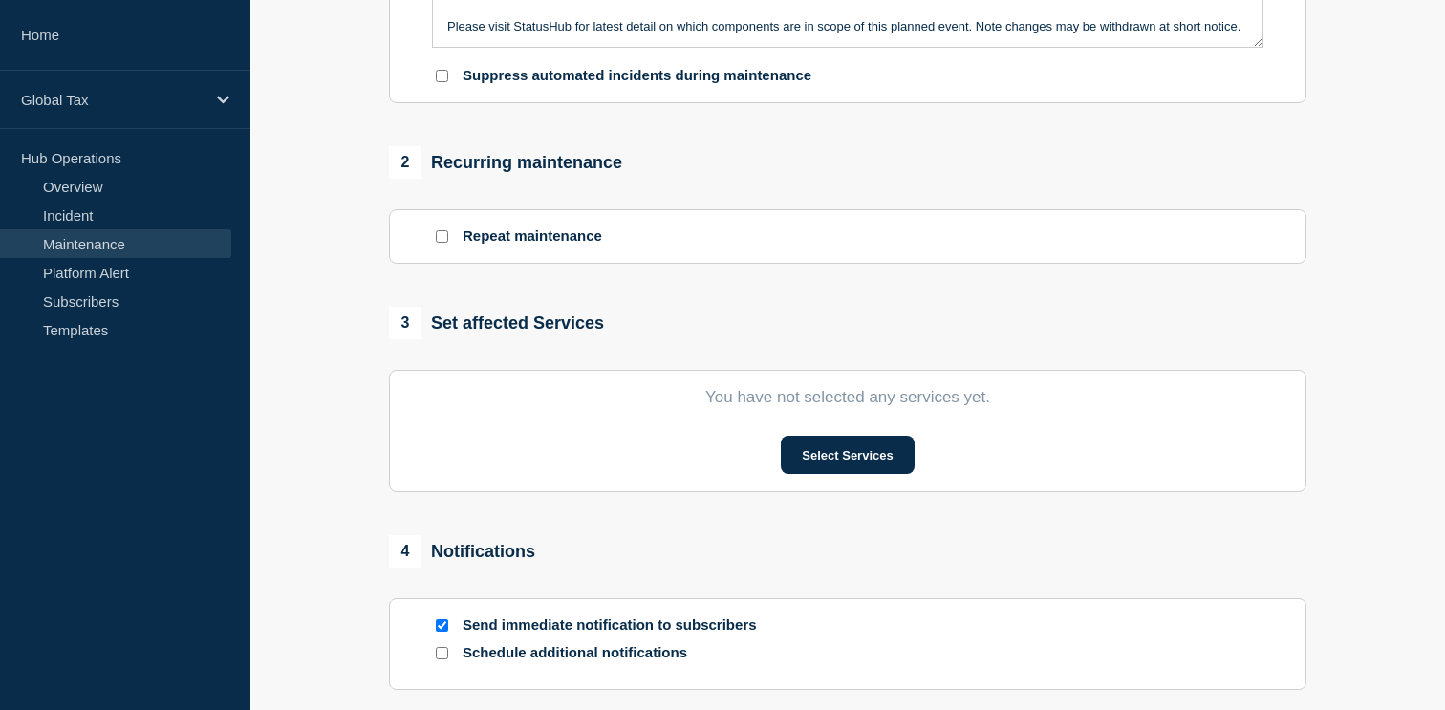
scroll to position [675, 0]
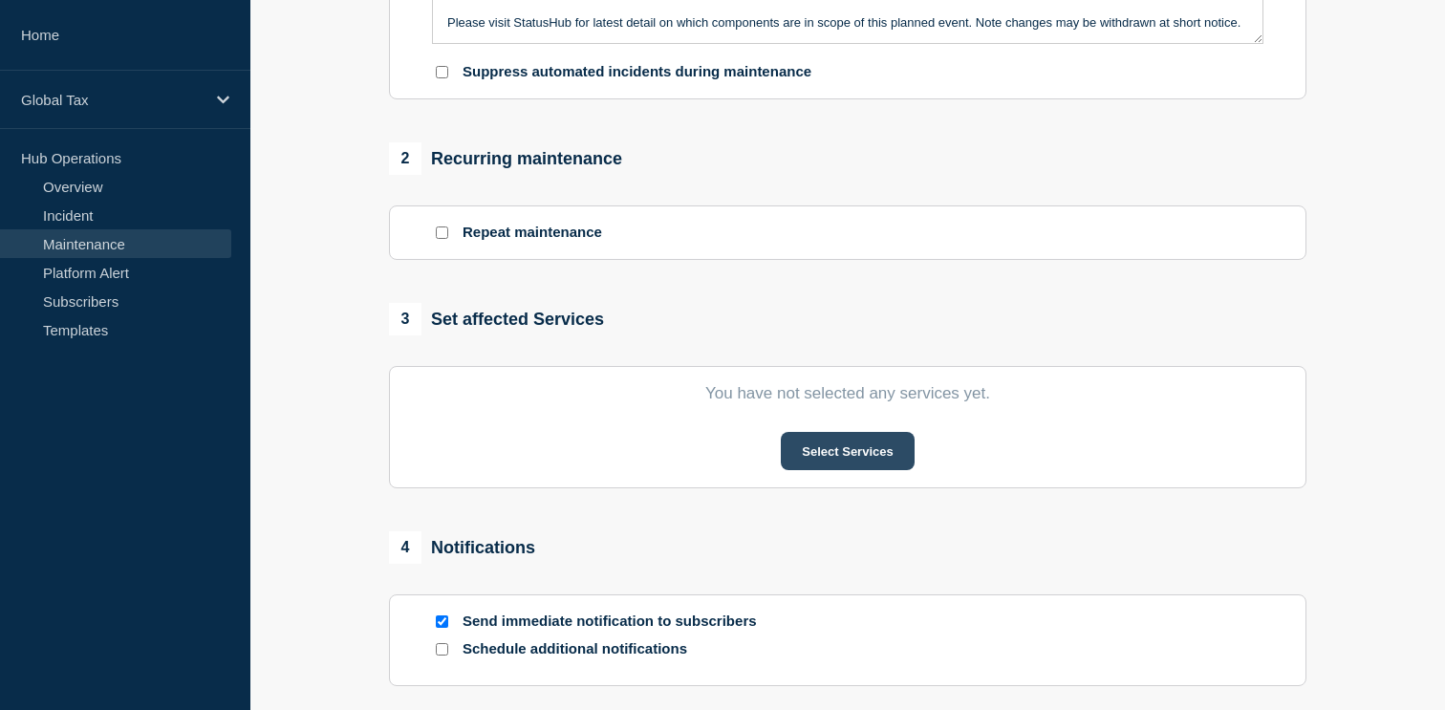
click at [863, 470] on button "Select Services" at bounding box center [847, 451] width 133 height 38
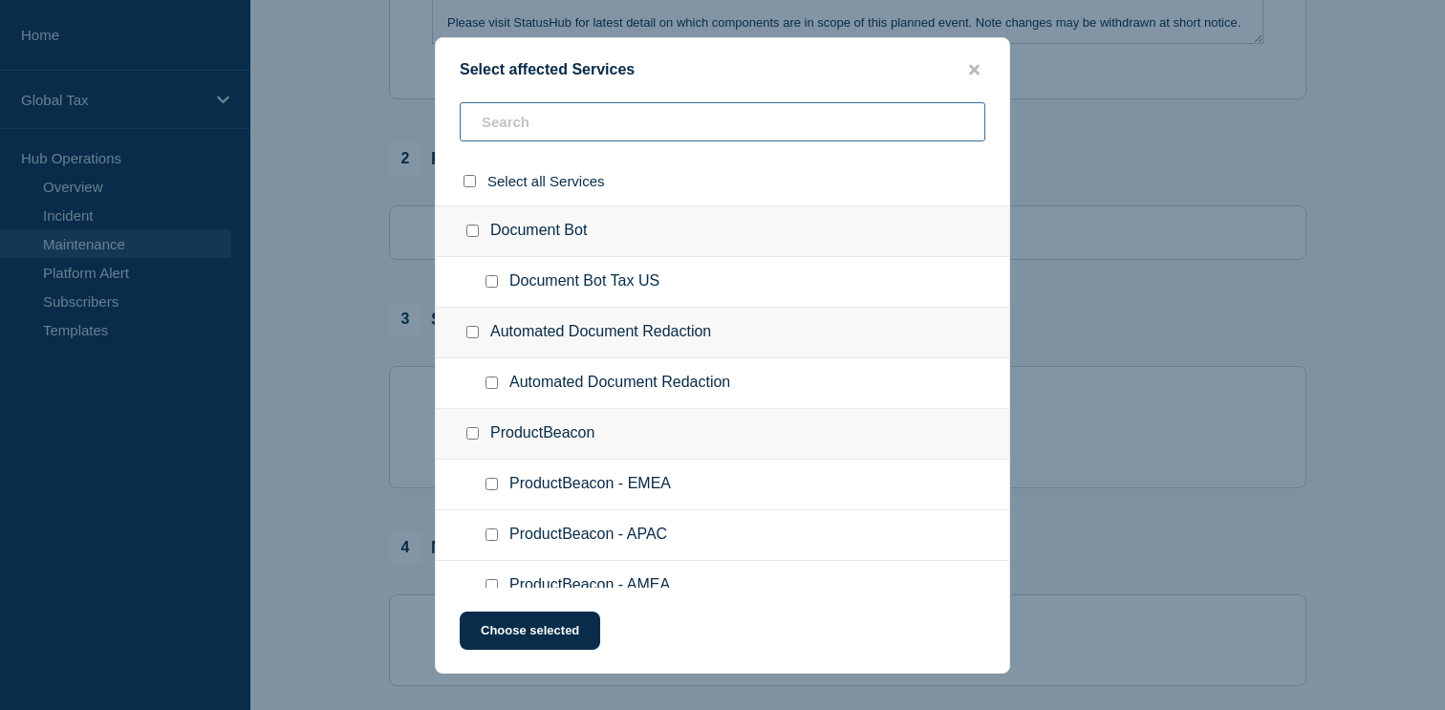
click at [594, 111] on input "text" at bounding box center [723, 121] width 526 height 39
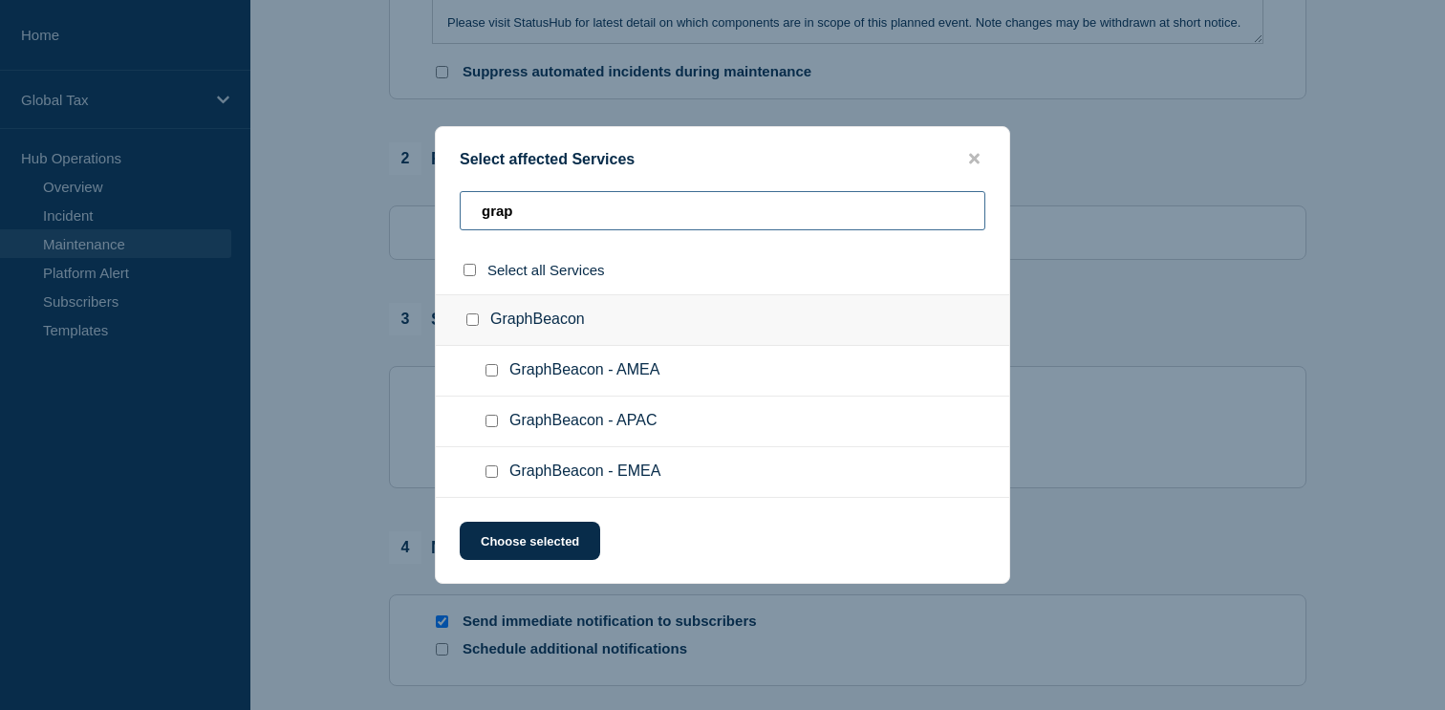
type input "grap"
click at [475, 318] on input "GraphBeacon checkbox" at bounding box center [472, 319] width 12 height 12
checkbox input "true"
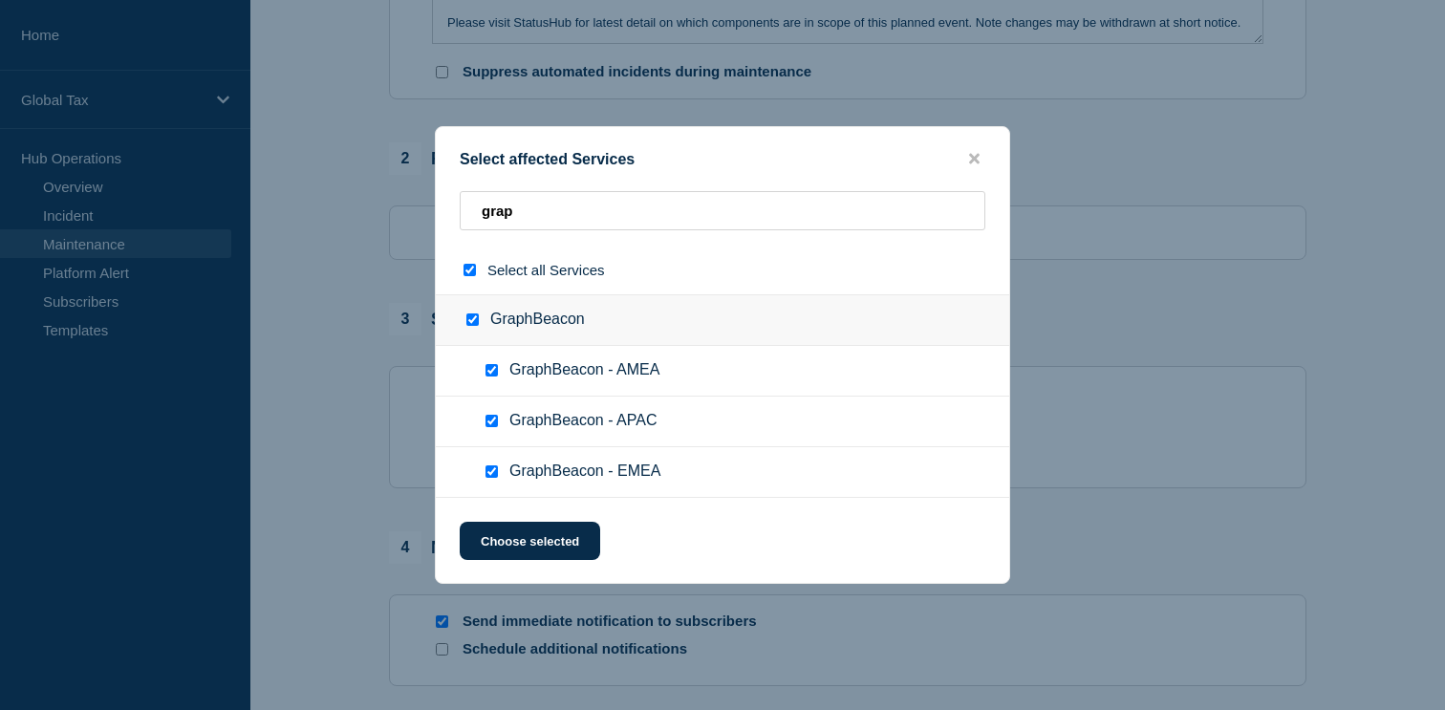
checkbox input "true"
click at [536, 552] on button "Choose selected" at bounding box center [530, 541] width 140 height 38
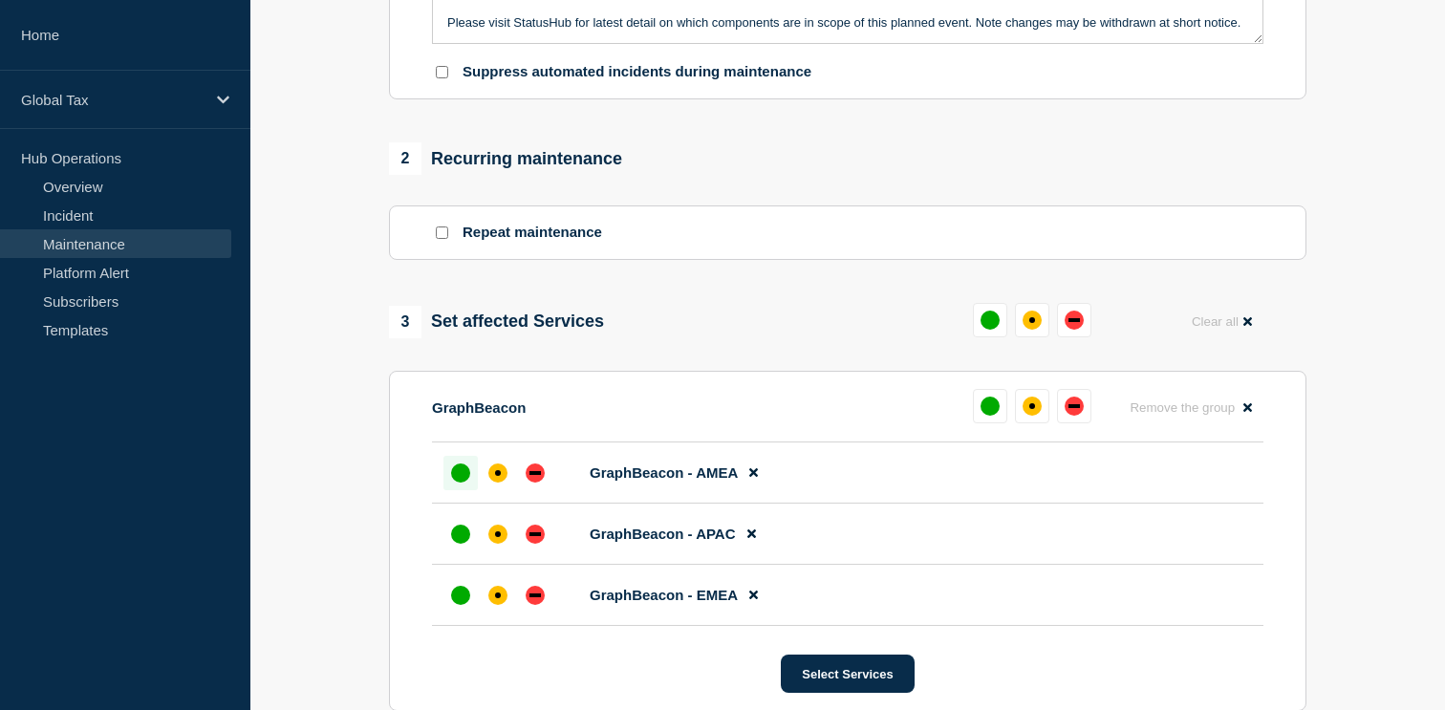
click at [462, 483] on div "up" at bounding box center [460, 472] width 19 height 19
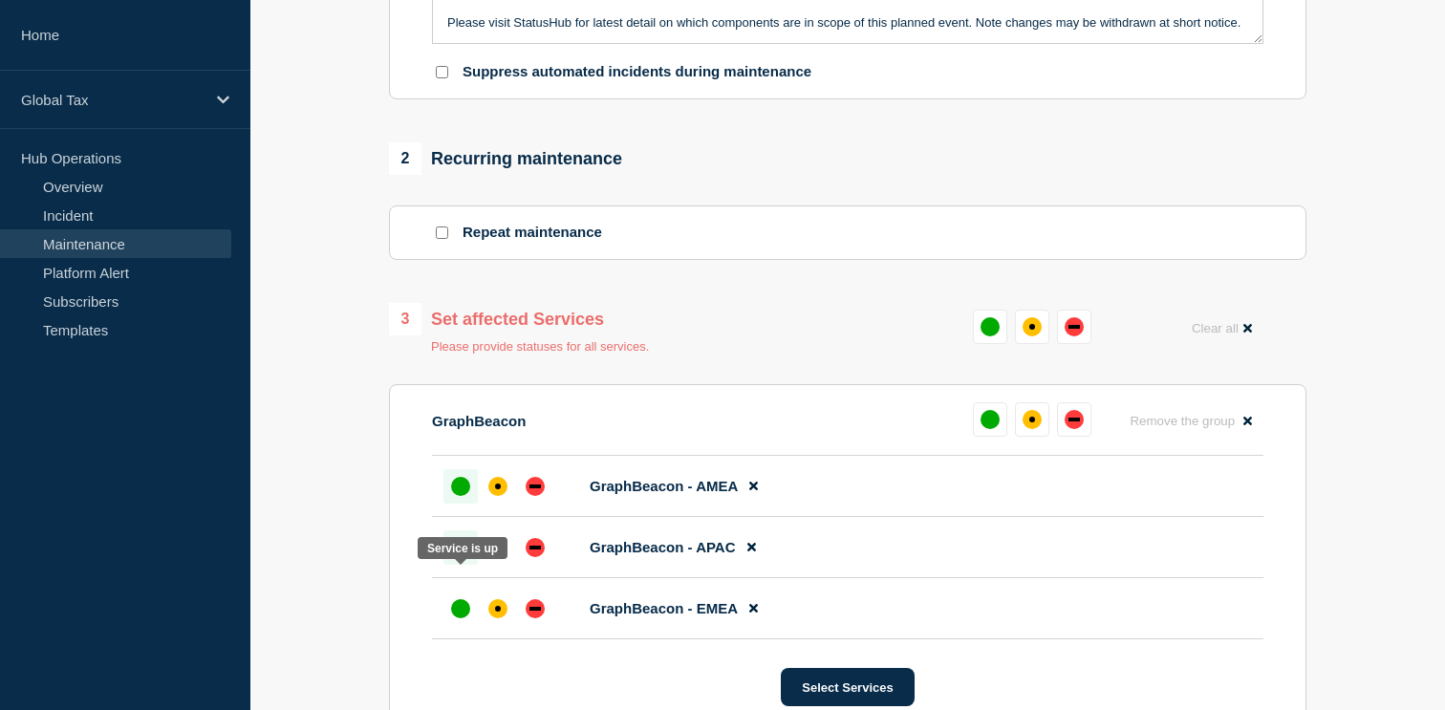
click at [455, 557] on div "up" at bounding box center [460, 547] width 19 height 19
click at [456, 618] on div "up" at bounding box center [460, 608] width 19 height 19
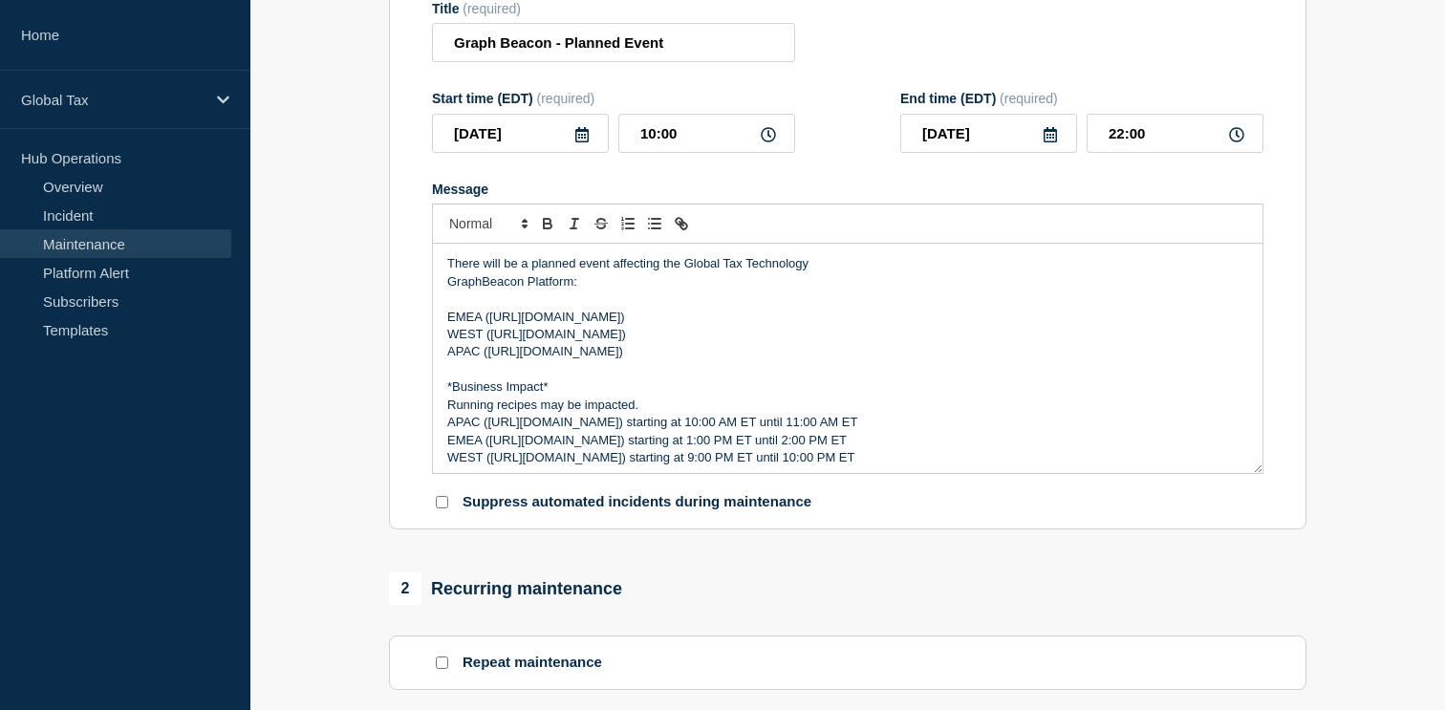
scroll to position [4, 0]
click at [485, 427] on p "APAC (https://beacon-graph-east.tax.pwcglb.com) starting at 10:00 AM ET until 1…" at bounding box center [847, 418] width 801 height 17
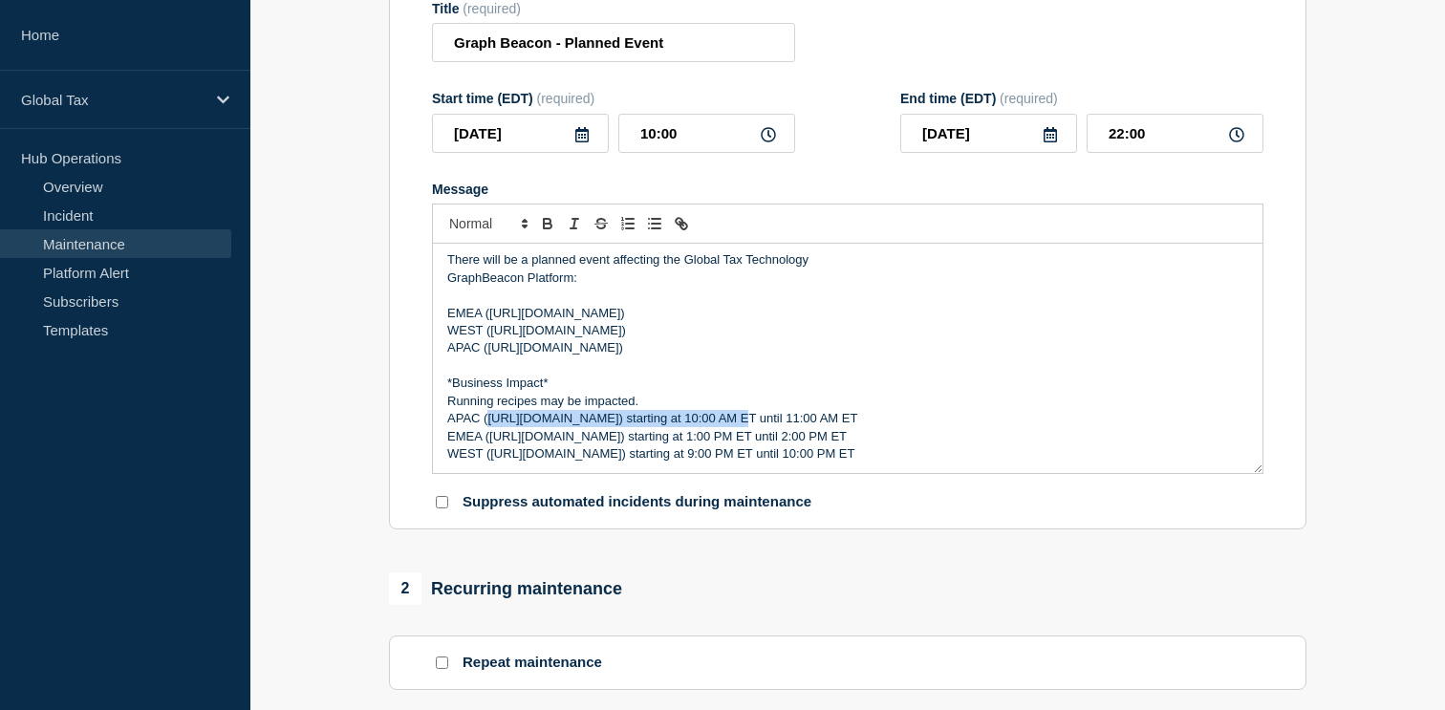
drag, startPoint x: 724, startPoint y: 440, endPoint x: 485, endPoint y: 442, distance: 238.9
click at [485, 427] on p "APAC (https://beacon-graph-east.tax.pwcglb.com) starting at 10:00 AM ET until 1…" at bounding box center [847, 418] width 801 height 17
drag, startPoint x: 741, startPoint y: 455, endPoint x: 485, endPoint y: 459, distance: 256.1
click at [485, 445] on p "EMEA (https://beacon-graph-central.tax.pwcglb.com) starting at 1:00 PM ET until…" at bounding box center [847, 436] width 801 height 17
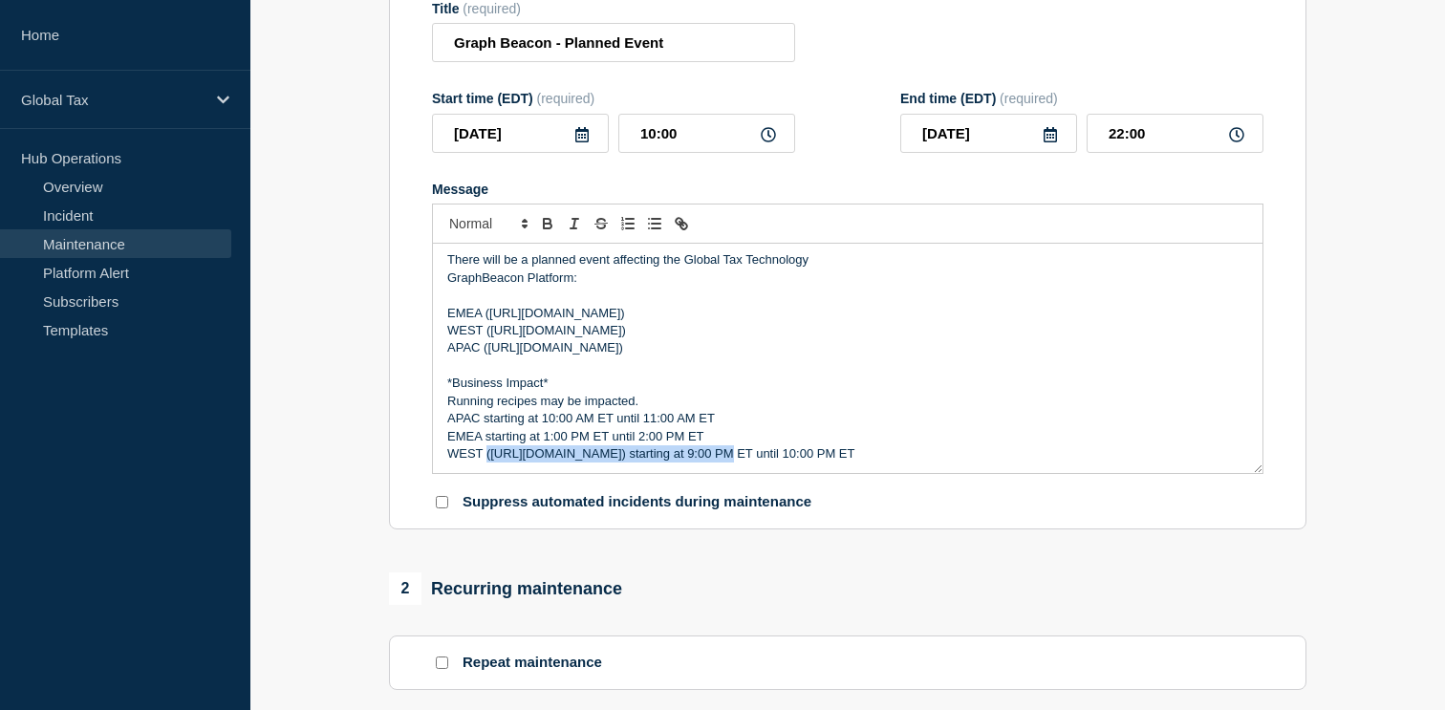
drag, startPoint x: 708, startPoint y: 476, endPoint x: 486, endPoint y: 482, distance: 221.8
click at [486, 462] on p "WEST (https://beacon-graph.pwcinternal.com/) starting at 9:00 PM ET until 10:00…" at bounding box center [847, 453] width 801 height 17
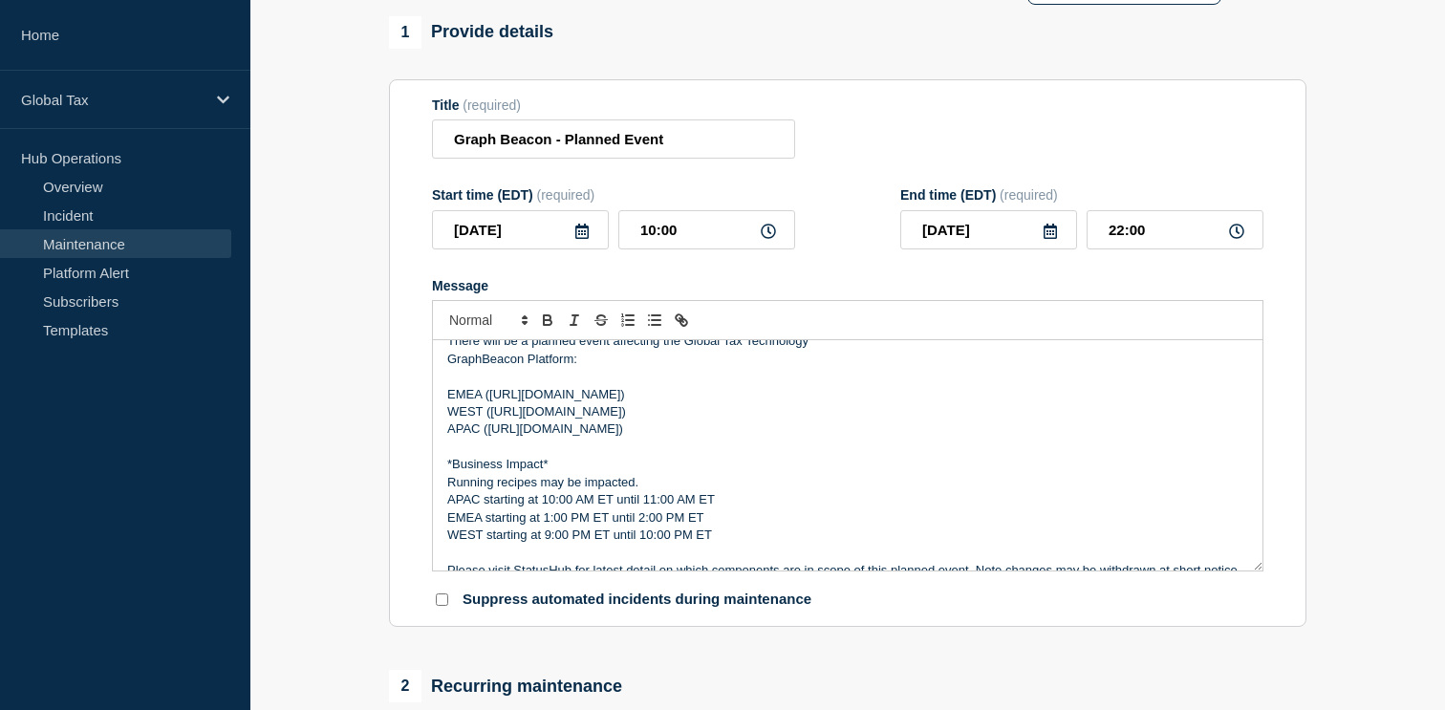
scroll to position [0, 0]
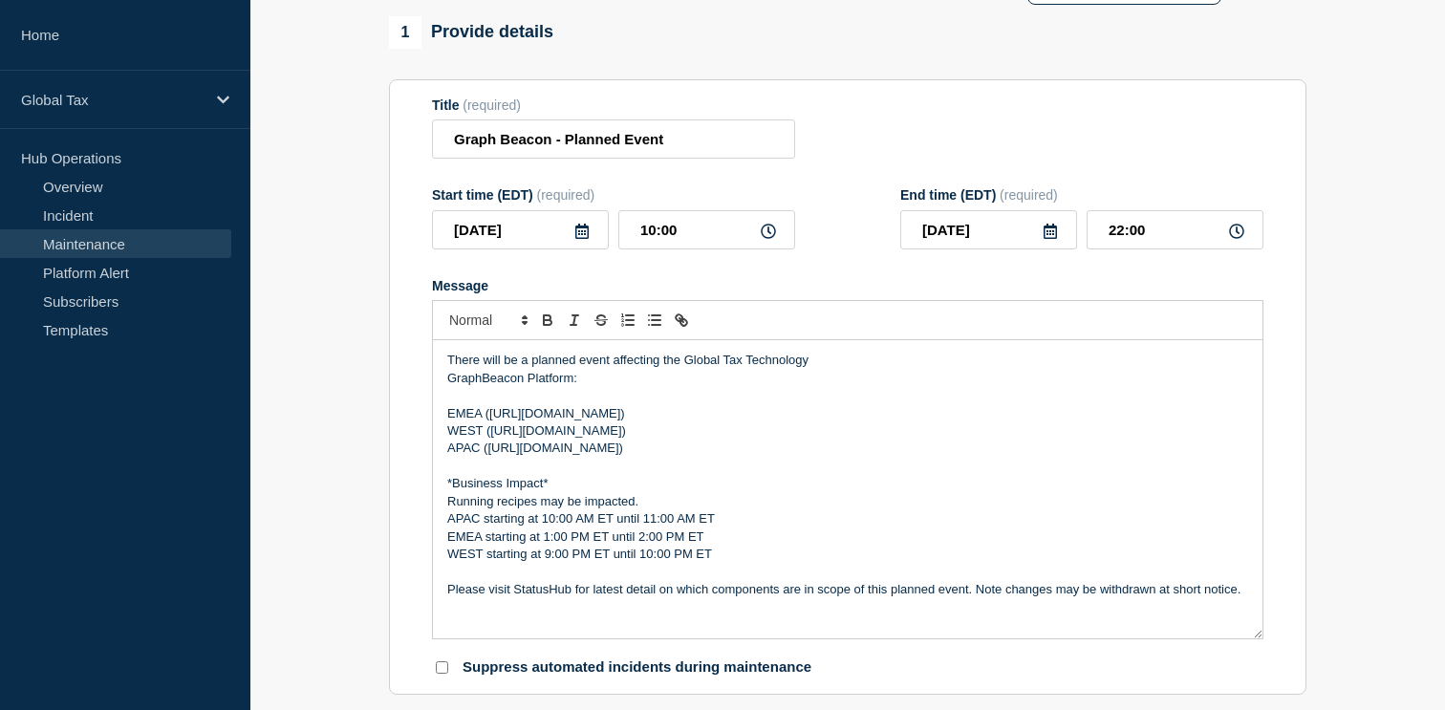
drag, startPoint x: 1259, startPoint y: 587, endPoint x: 1270, endPoint y: 653, distance: 66.8
click at [1270, 654] on section "Title (required) Graph Beacon - Planned Event Start time (EDT) (required) 2025-…" at bounding box center [847, 387] width 917 height 616
click at [502, 144] on input "Graph Beacon - Planned Event" at bounding box center [613, 138] width 363 height 39
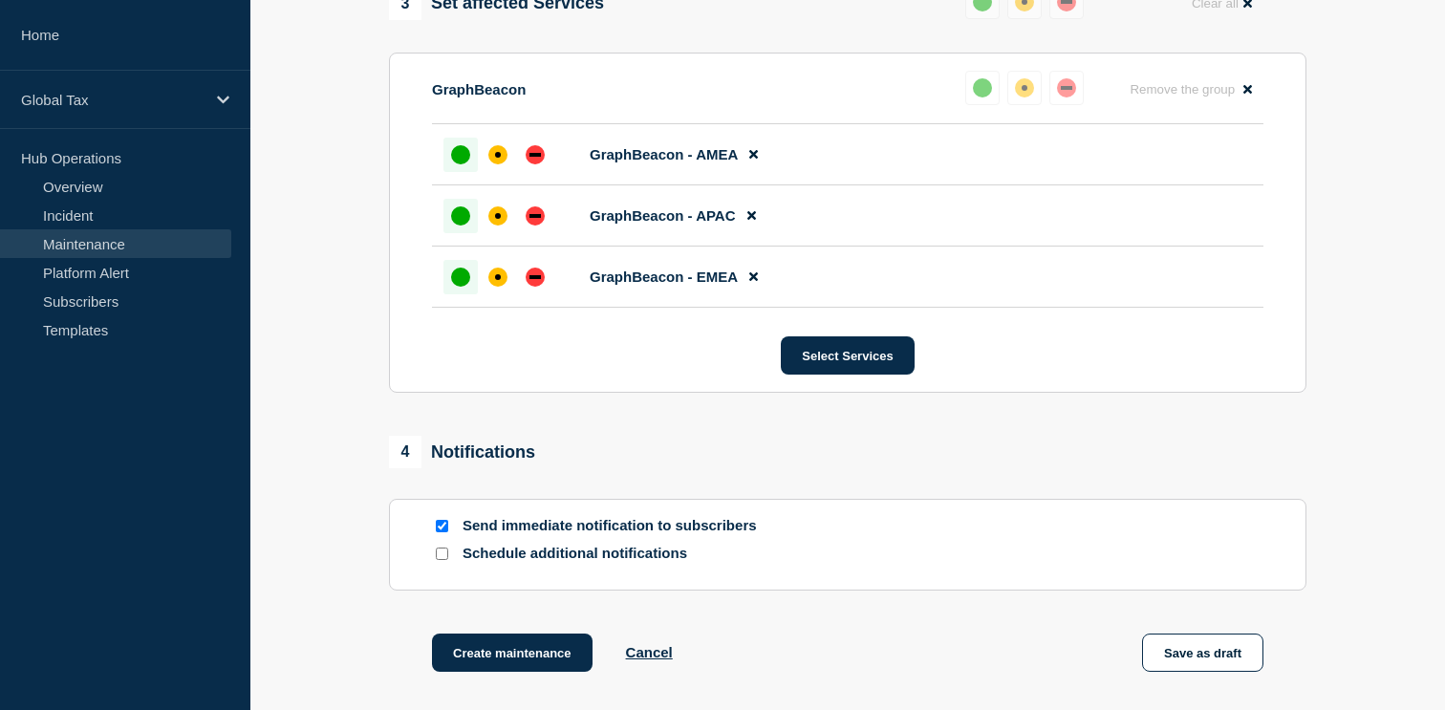
scroll to position [1081, 0]
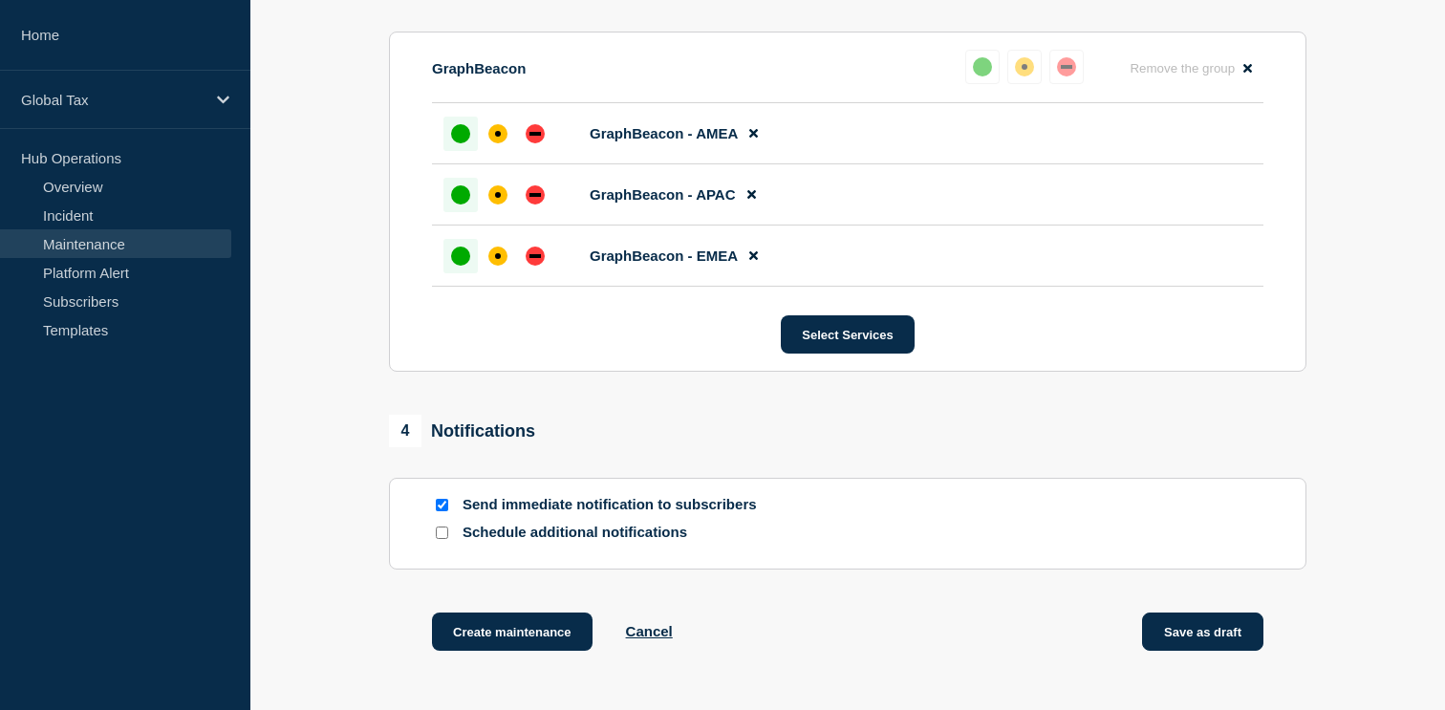
type input "GraphBeacon - Planned Event"
click at [1166, 651] on button "Save as draft" at bounding box center [1202, 631] width 121 height 38
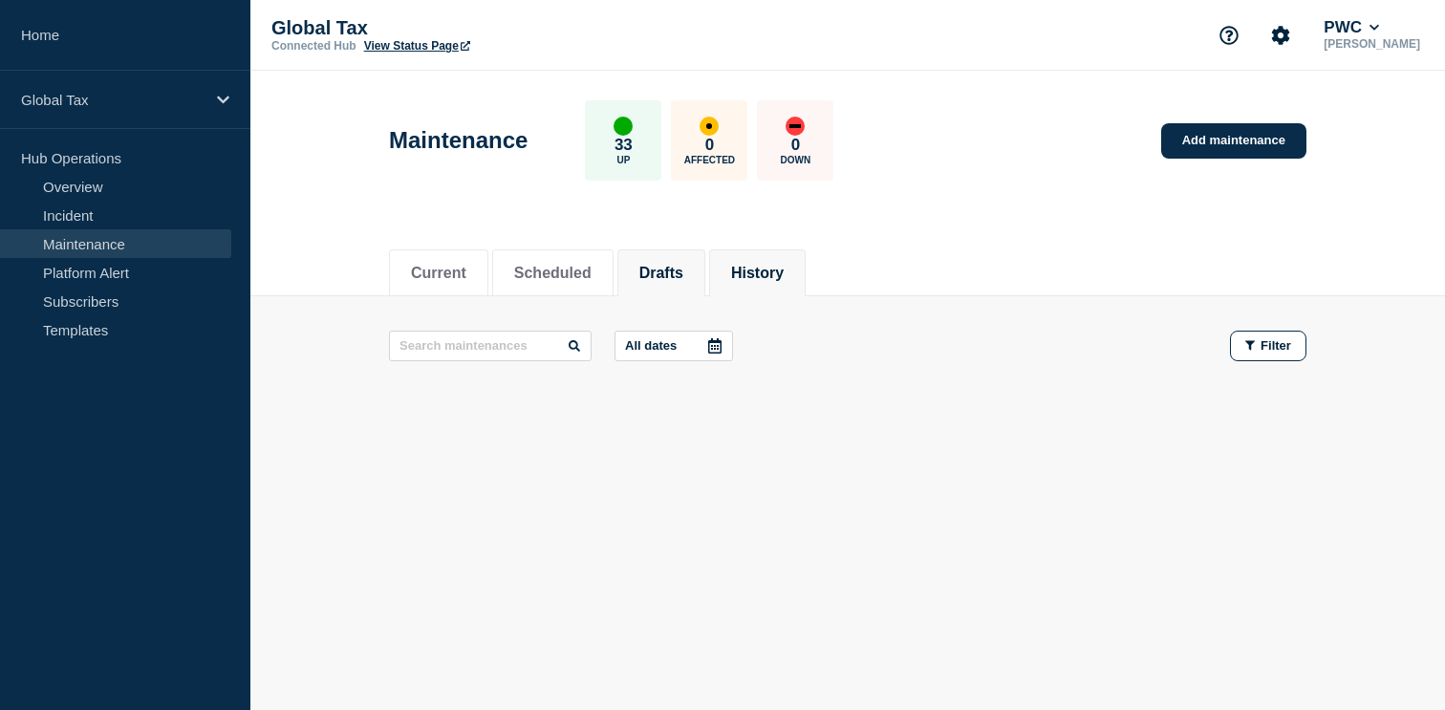
click at [731, 276] on button "History" at bounding box center [757, 273] width 53 height 17
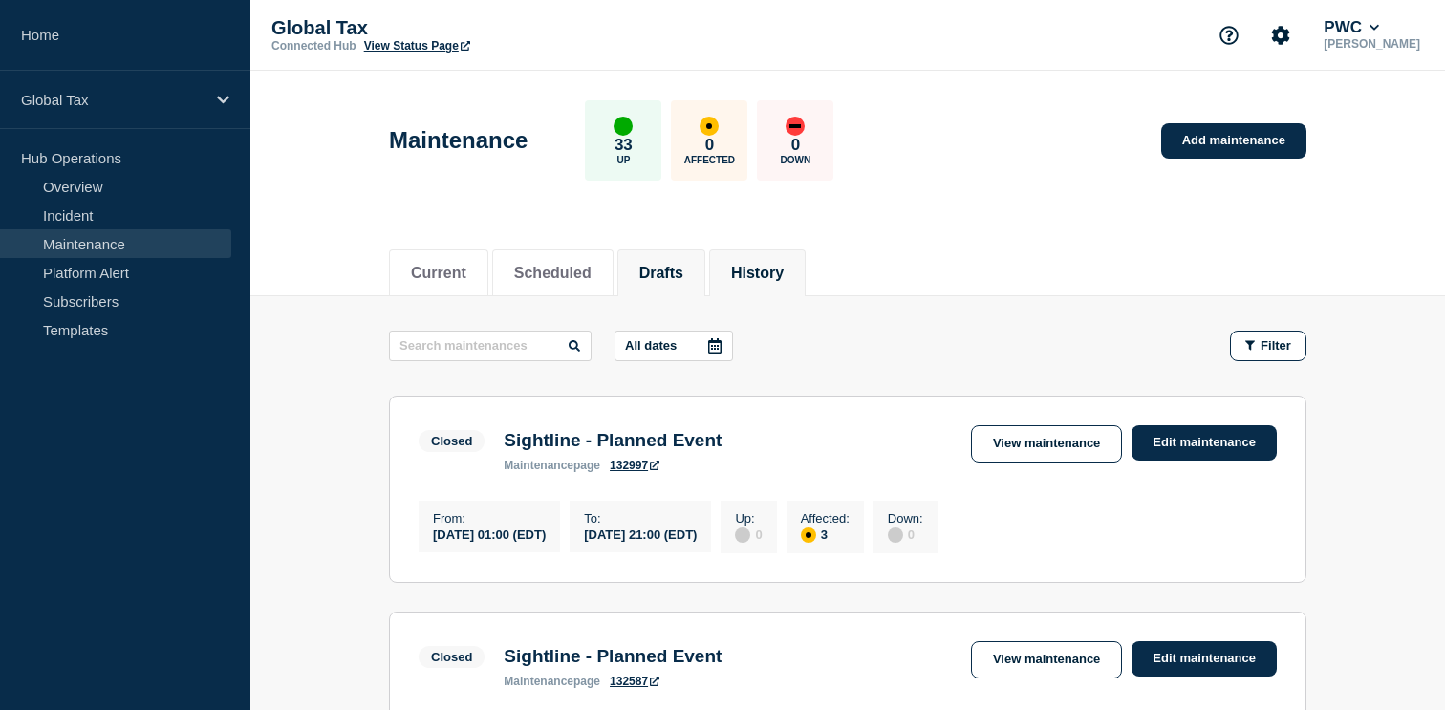
click at [663, 270] on button "Drafts" at bounding box center [661, 273] width 44 height 17
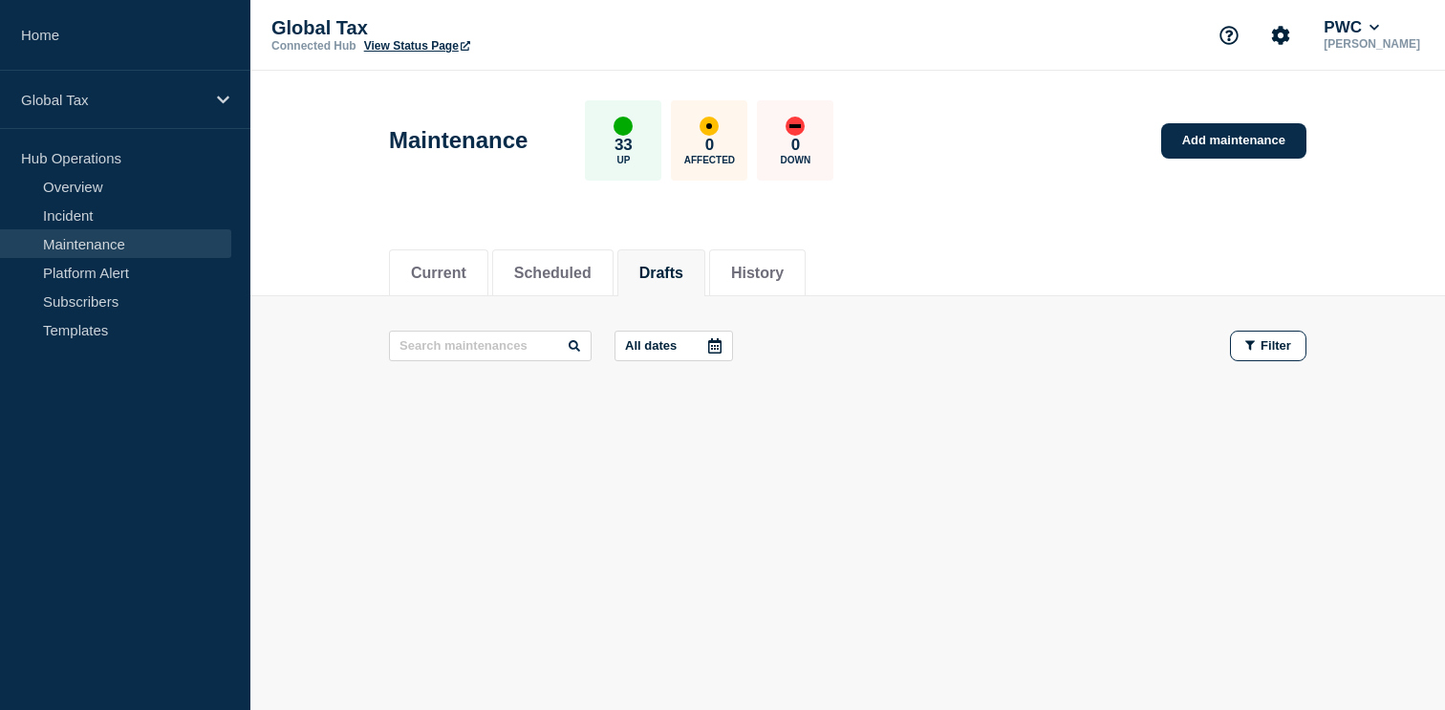
click at [707, 348] on icon at bounding box center [714, 345] width 15 height 15
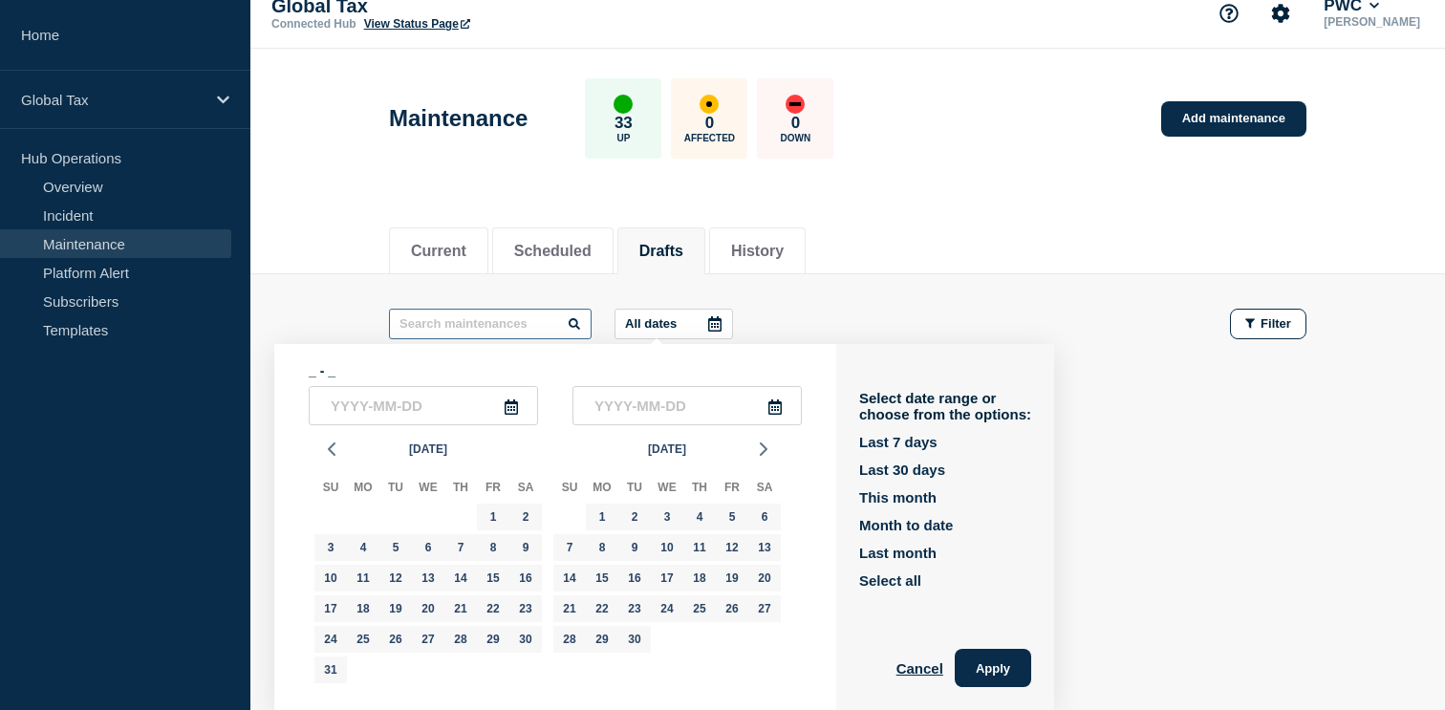
click at [467, 313] on input "text" at bounding box center [490, 324] width 203 height 31
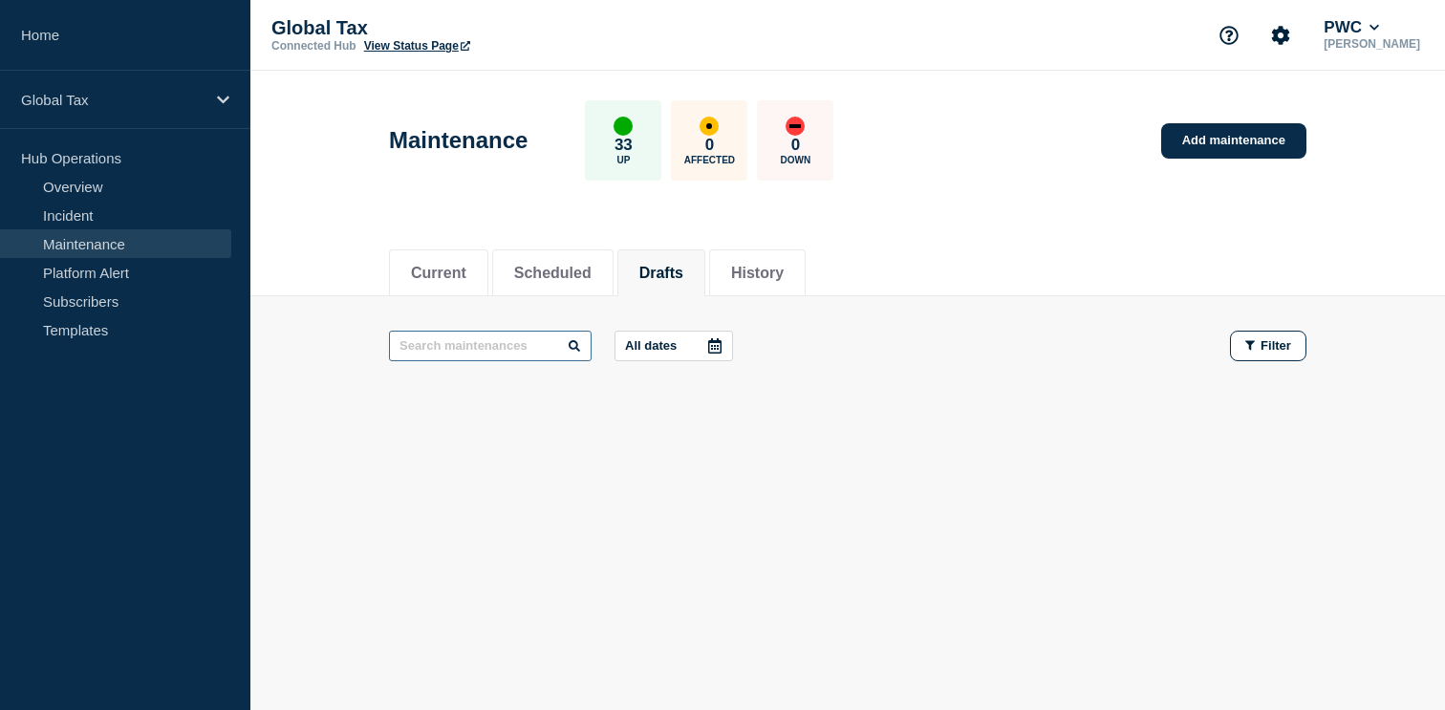
scroll to position [0, 0]
type input "gra"
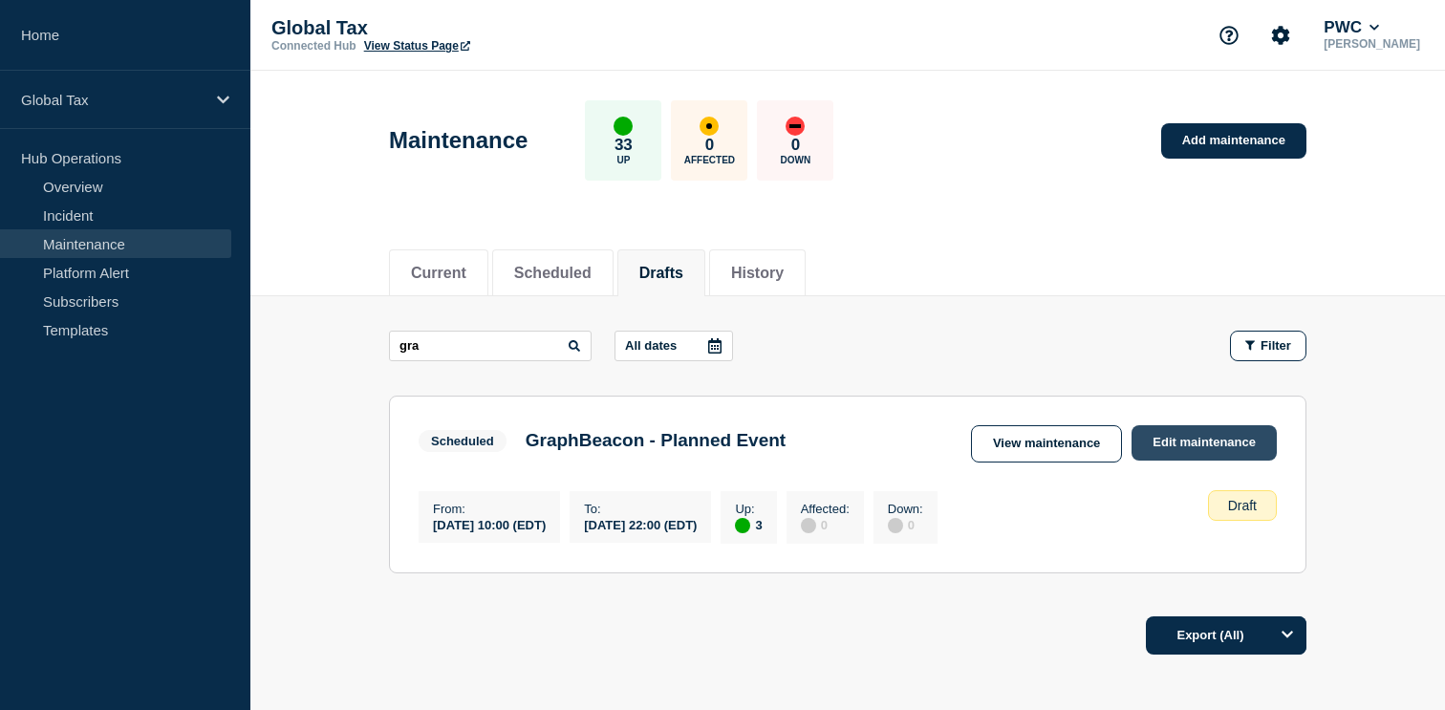
click at [1164, 447] on link "Edit maintenance" at bounding box center [1203, 442] width 145 height 35
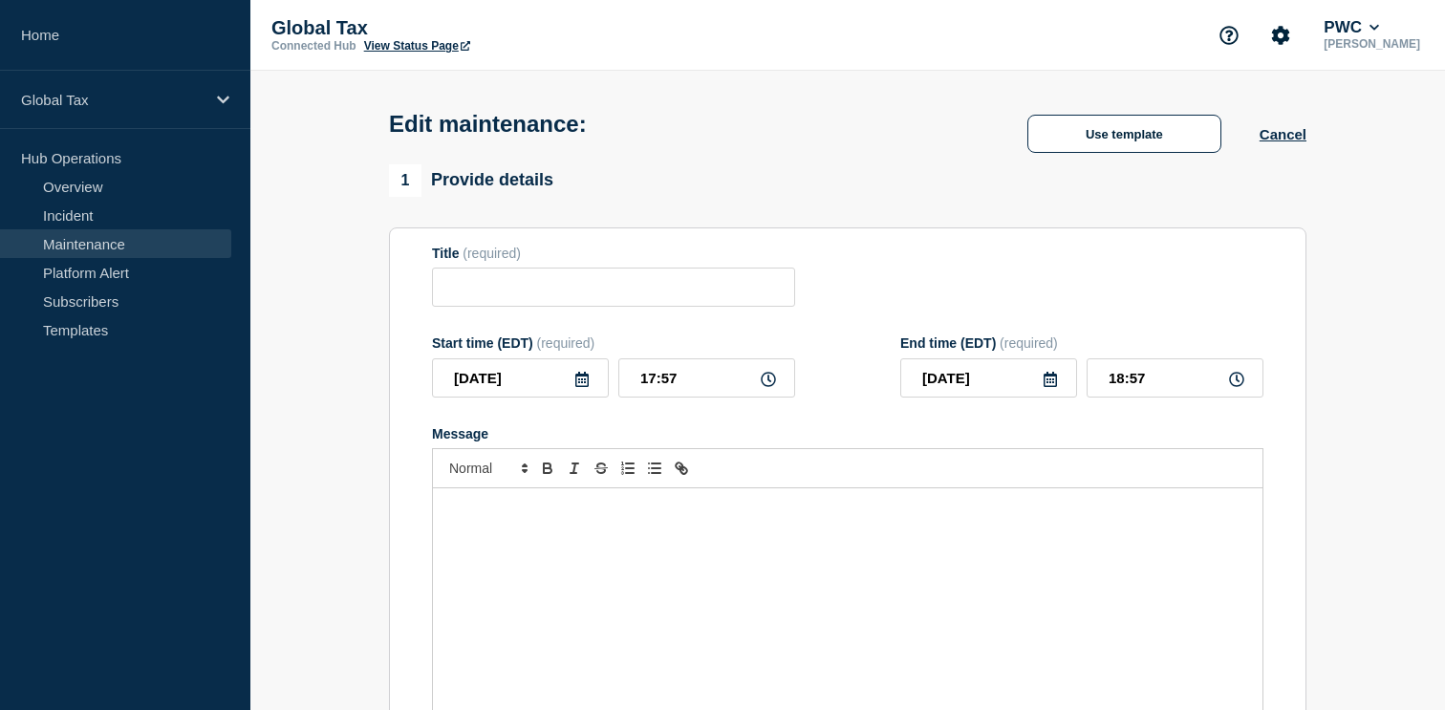
type input "GraphBeacon - Planned Event"
type input "2025-08-21"
type input "10:00"
type input "2025-08-21"
type input "22:00"
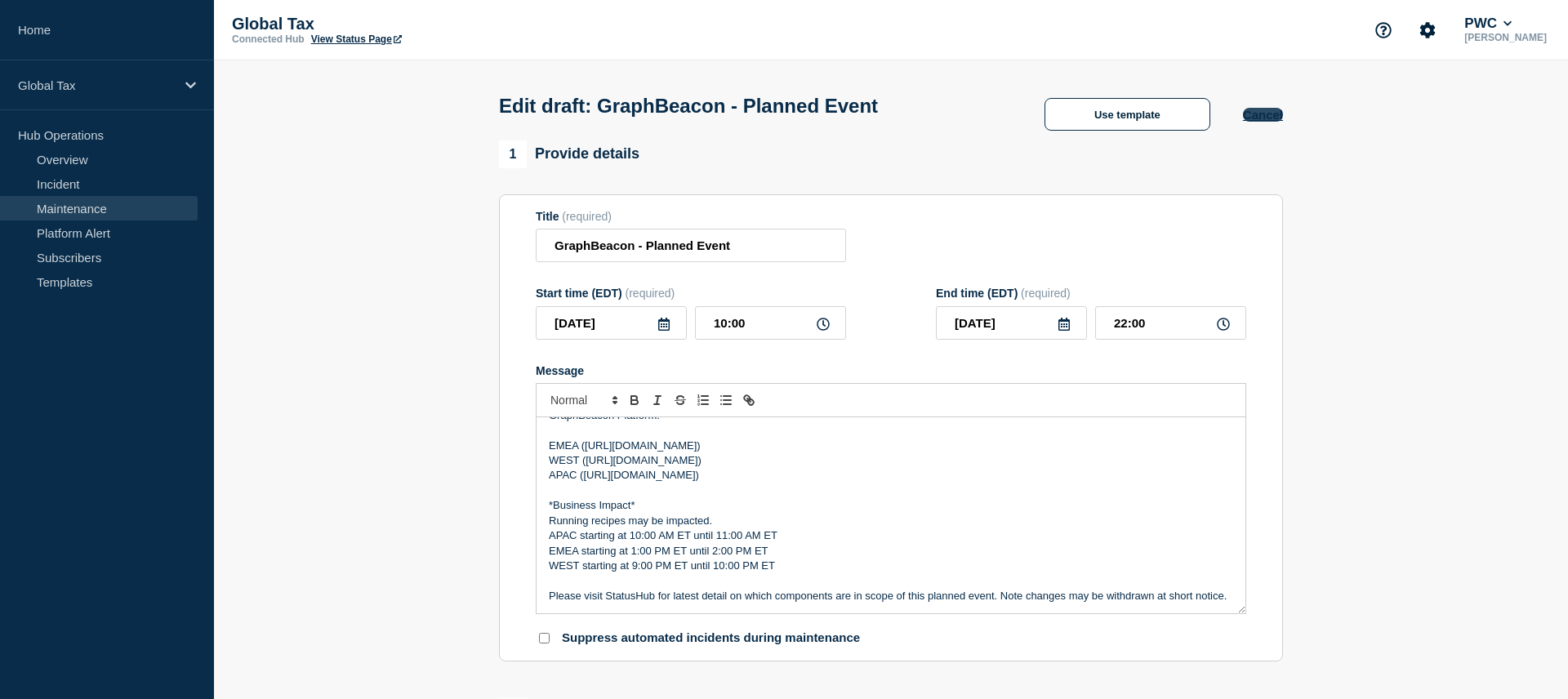
click at [1234, 115] on button "Cancel" at bounding box center [1262, 115] width 40 height 14
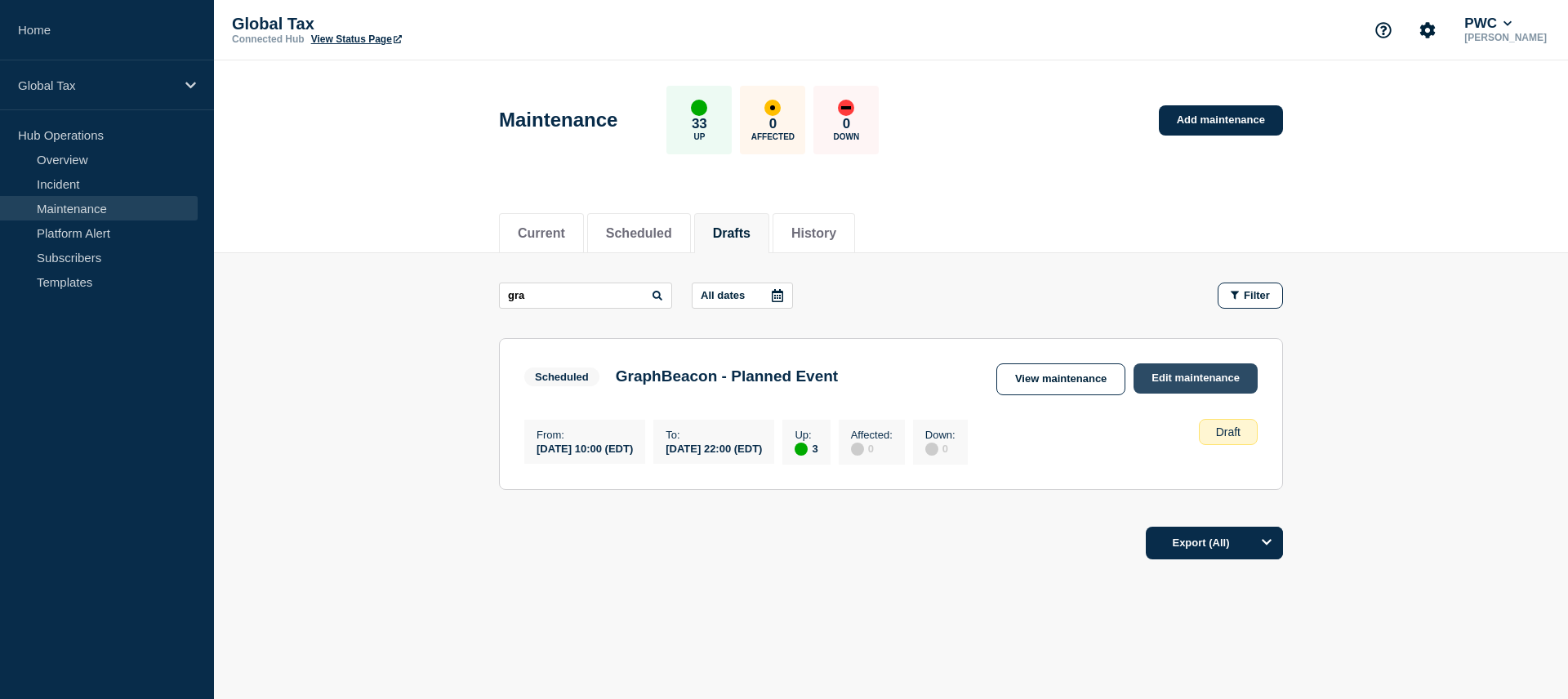
click at [1196, 380] on link "Edit maintenance" at bounding box center [1195, 378] width 124 height 30
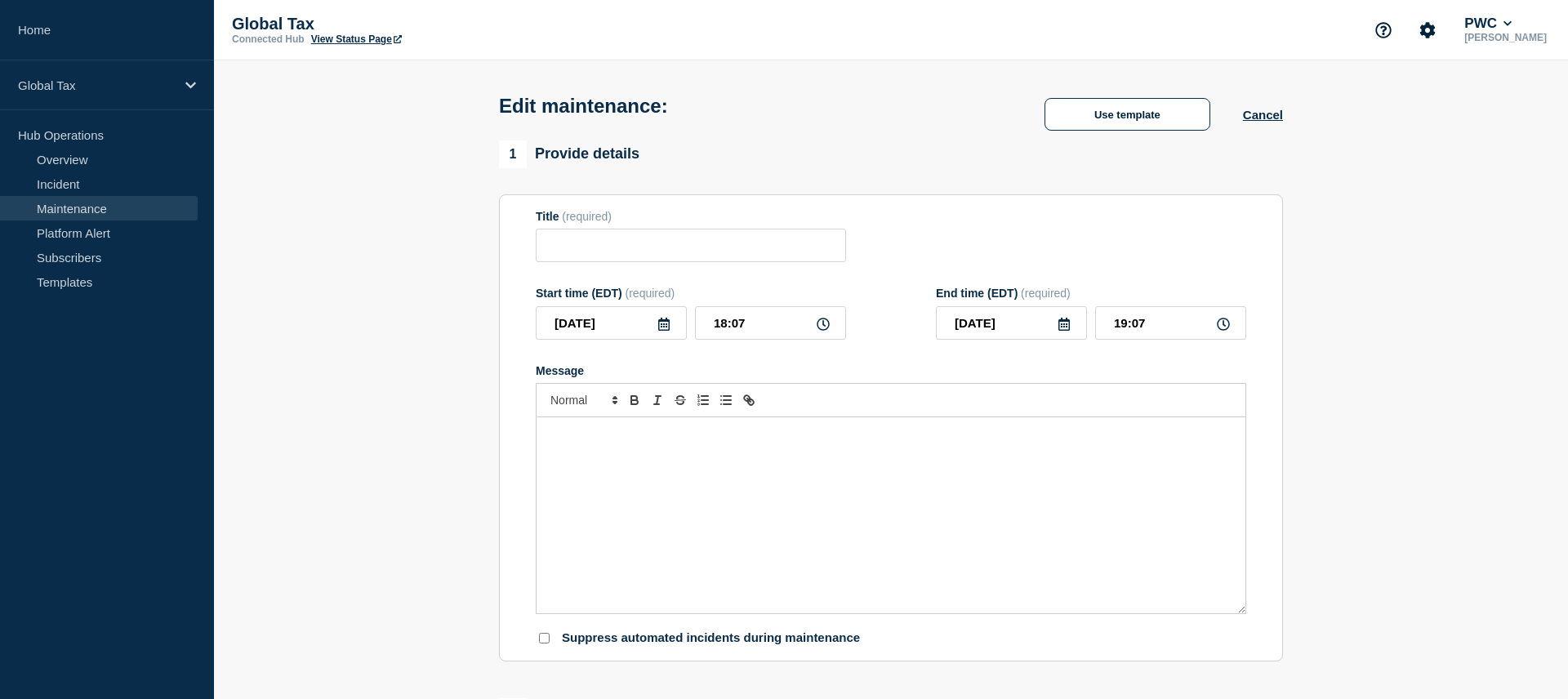
type input "GraphBeacon - Planned Event"
type input "2025-08-21"
type input "10:00"
type input "2025-08-21"
type input "22:00"
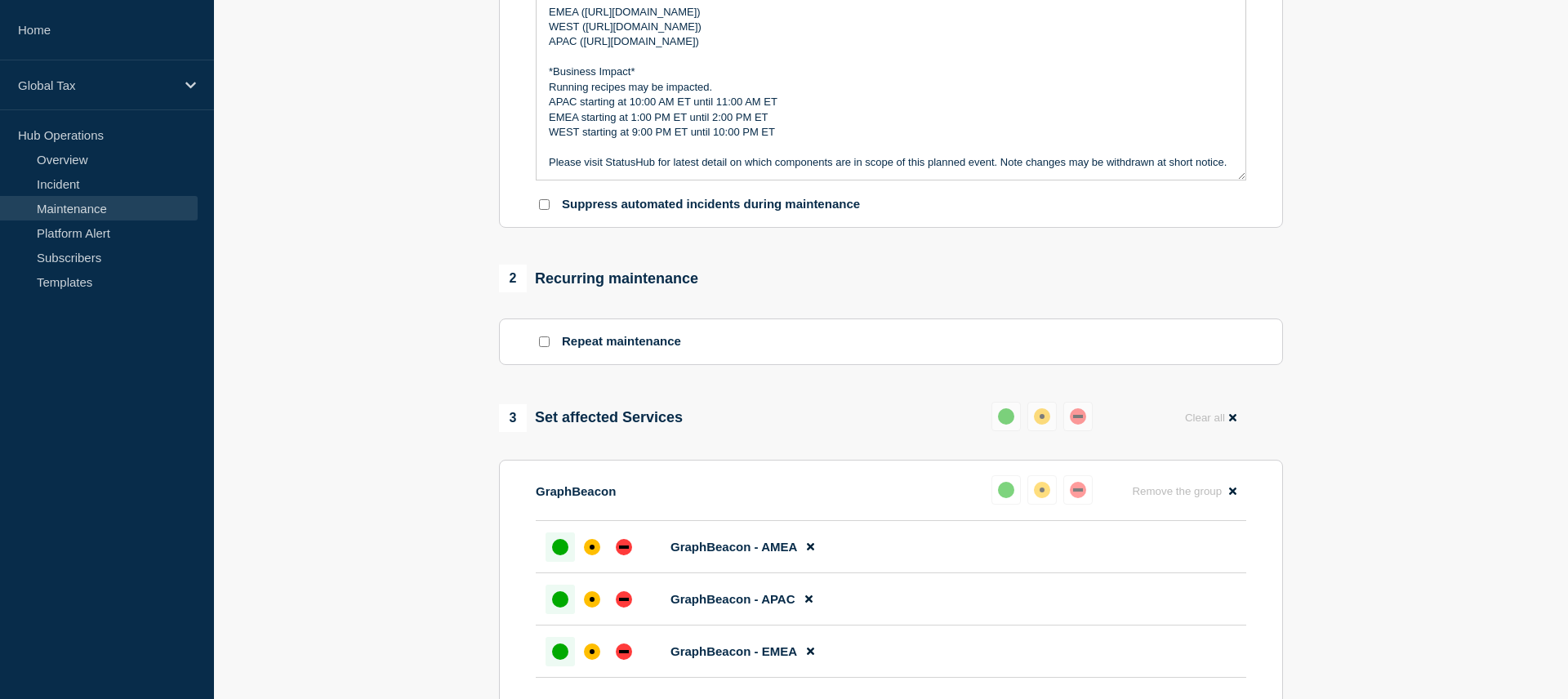
scroll to position [863, 0]
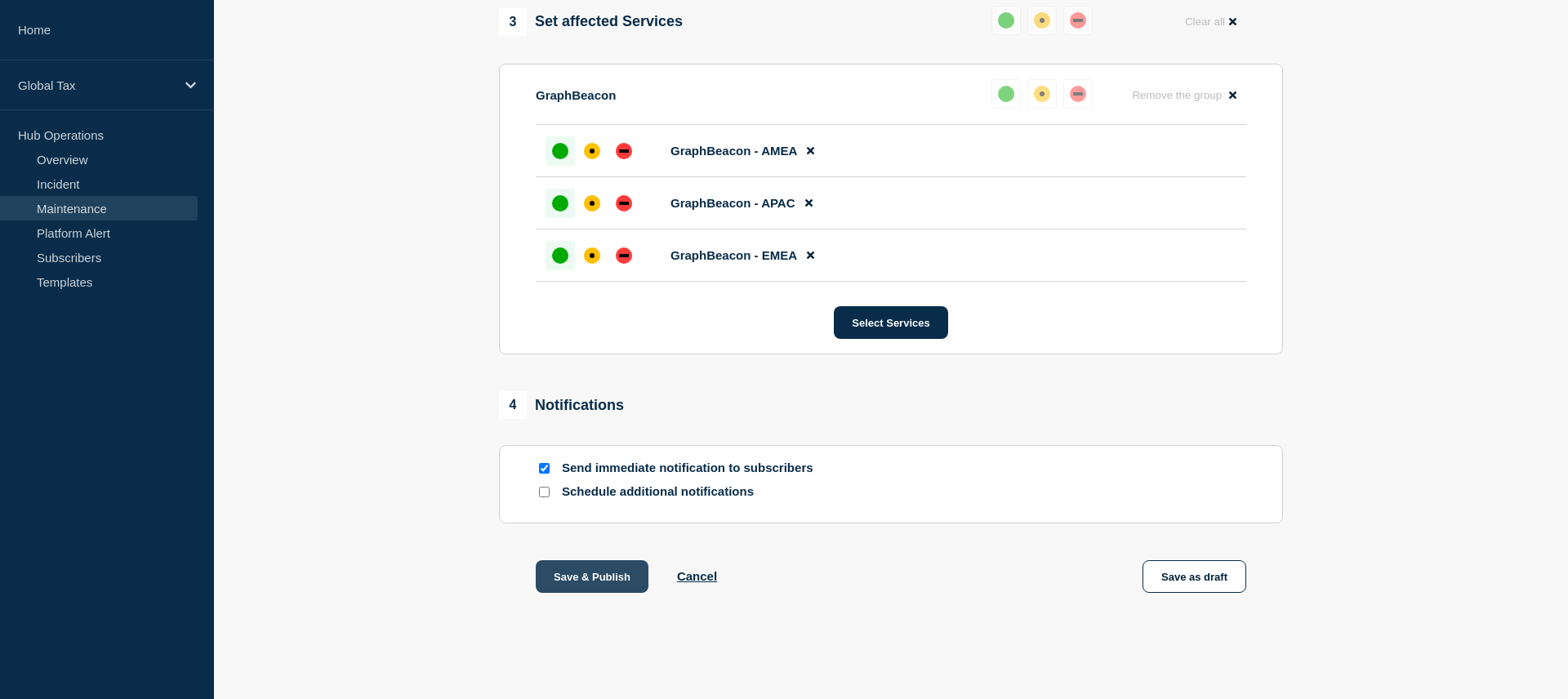
click at [555, 578] on button "Save & Publish" at bounding box center [592, 576] width 113 height 32
